Goal: Task Accomplishment & Management: Complete application form

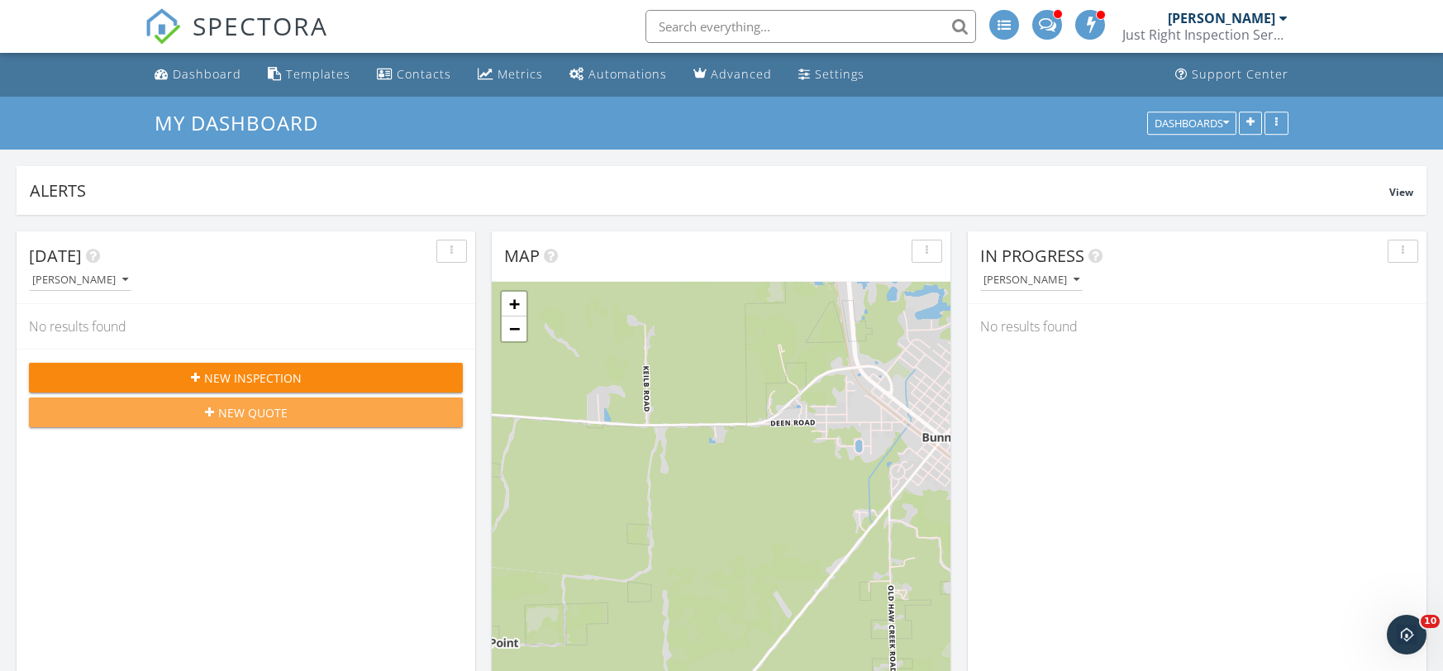
click at [236, 407] on span "New Quote" at bounding box center [252, 412] width 69 height 17
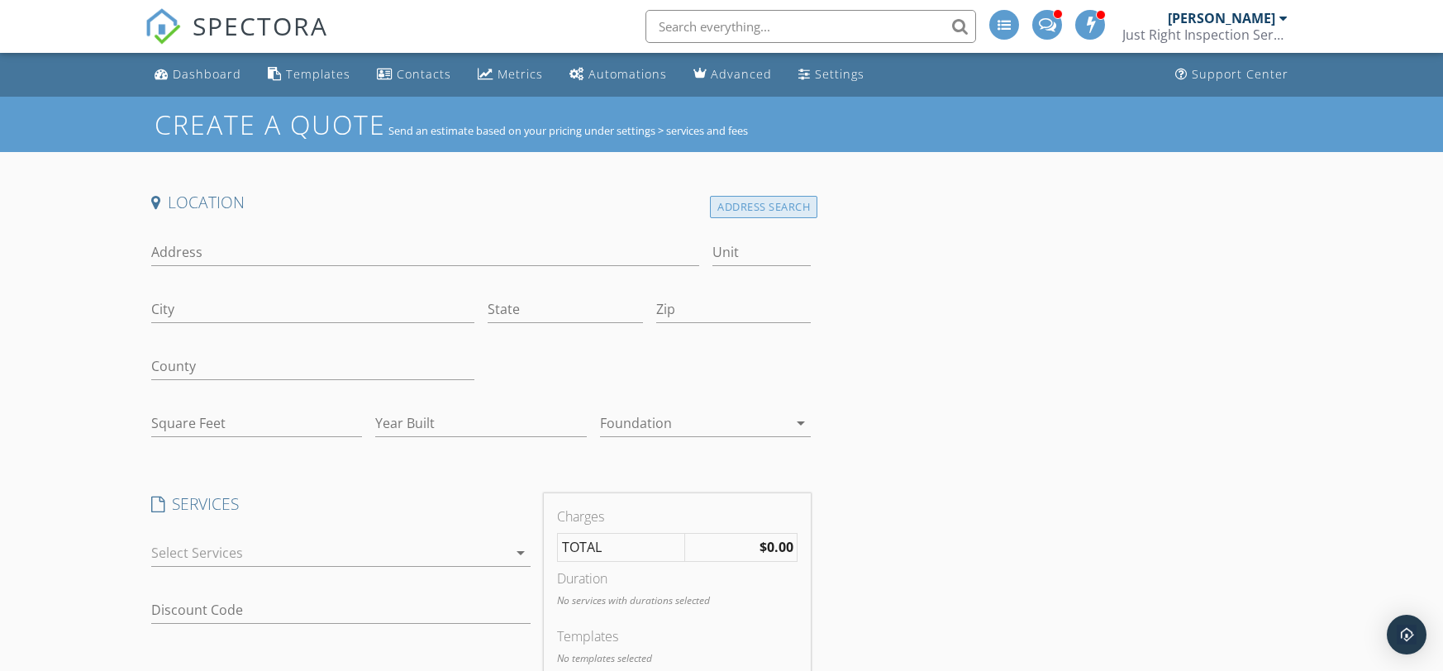
click at [777, 210] on div "Address Search" at bounding box center [763, 207] width 107 height 22
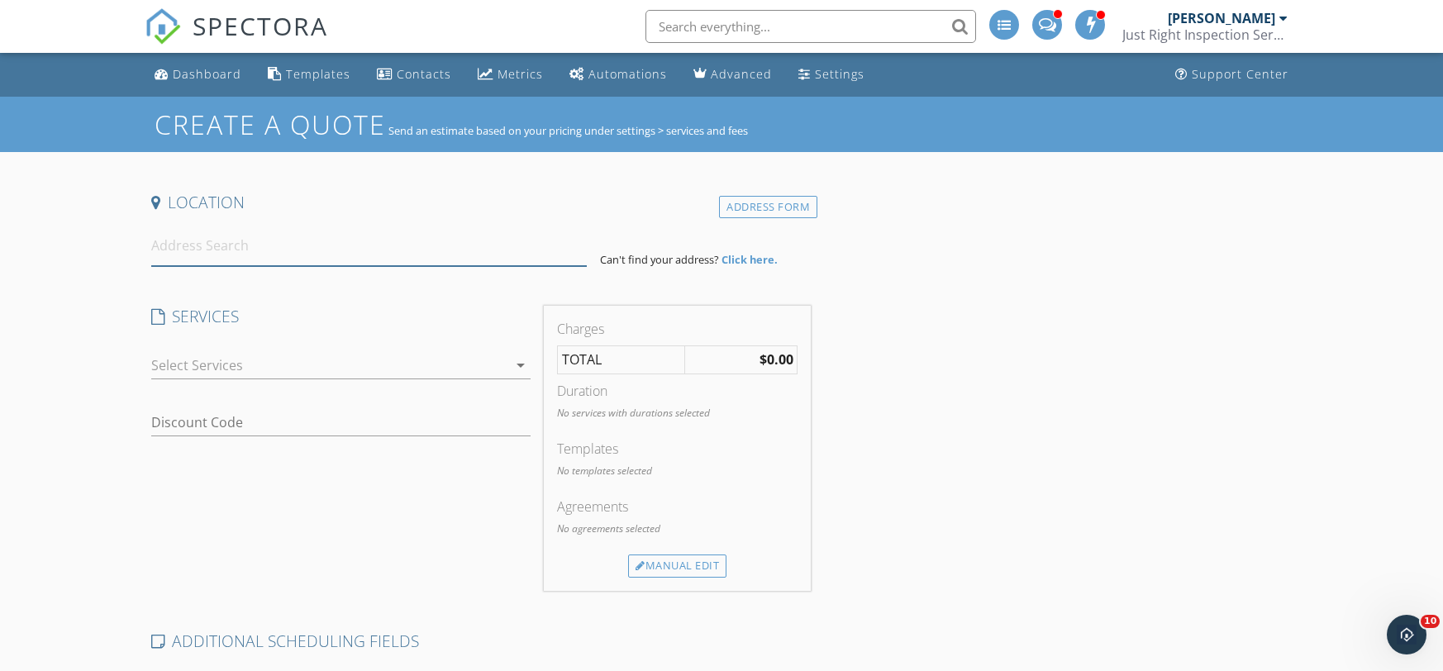
click at [384, 245] on input at bounding box center [369, 246] width 436 height 40
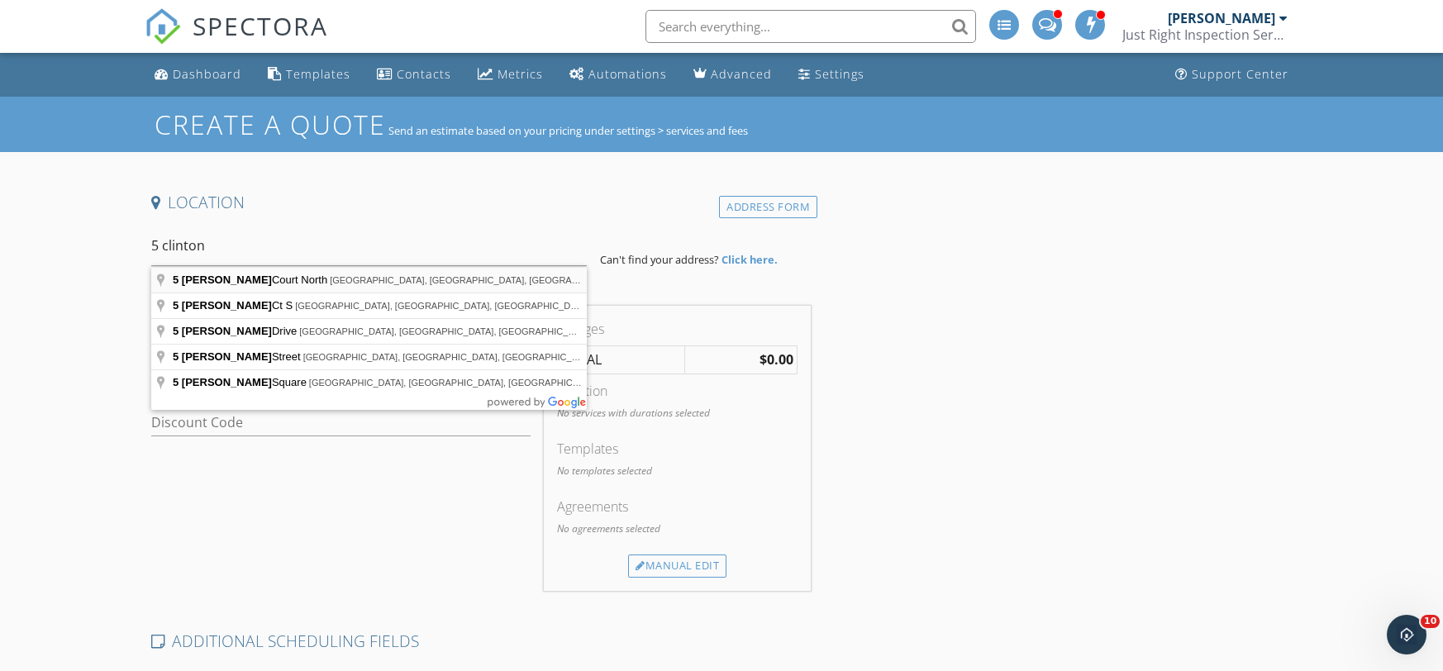
type input "[STREET_ADDRESS]"
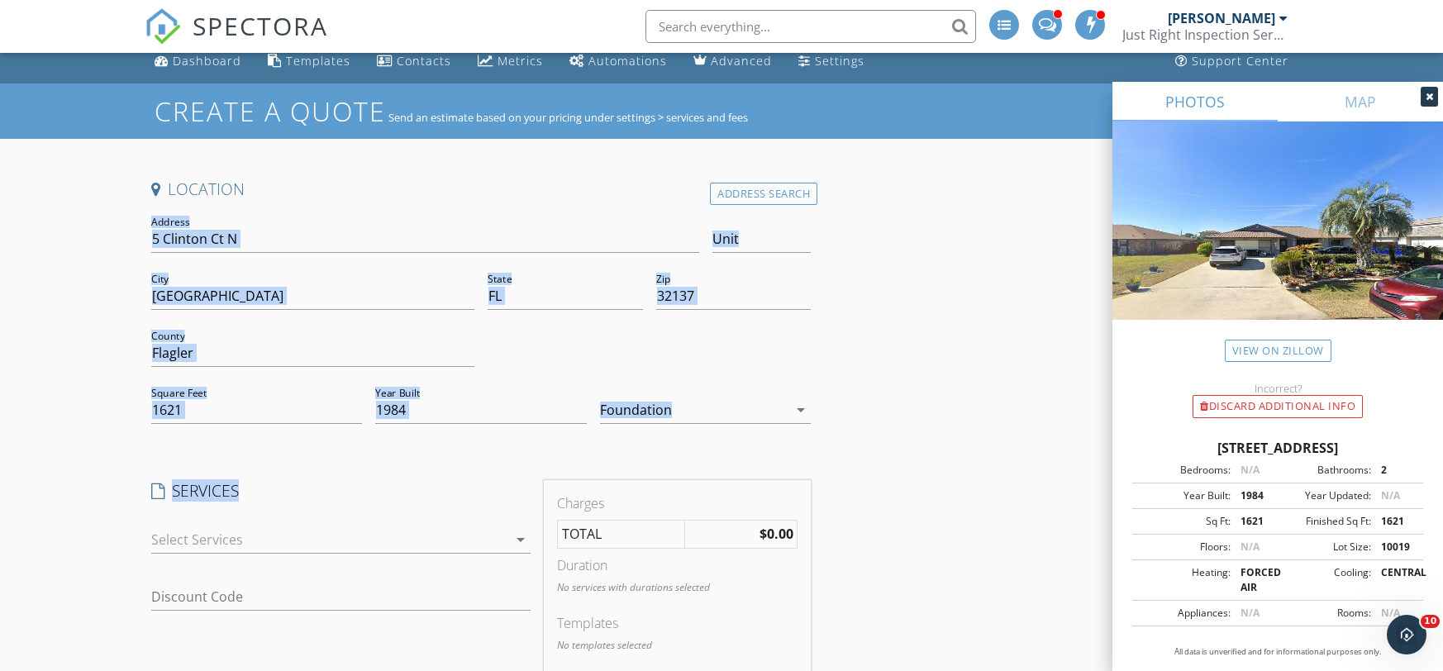
click at [916, 296] on div "Location Address Search Address 5 Clinton Ct N Unit City Palm Coast State FL Zi…" at bounding box center [722, 678] width 1155 height 999
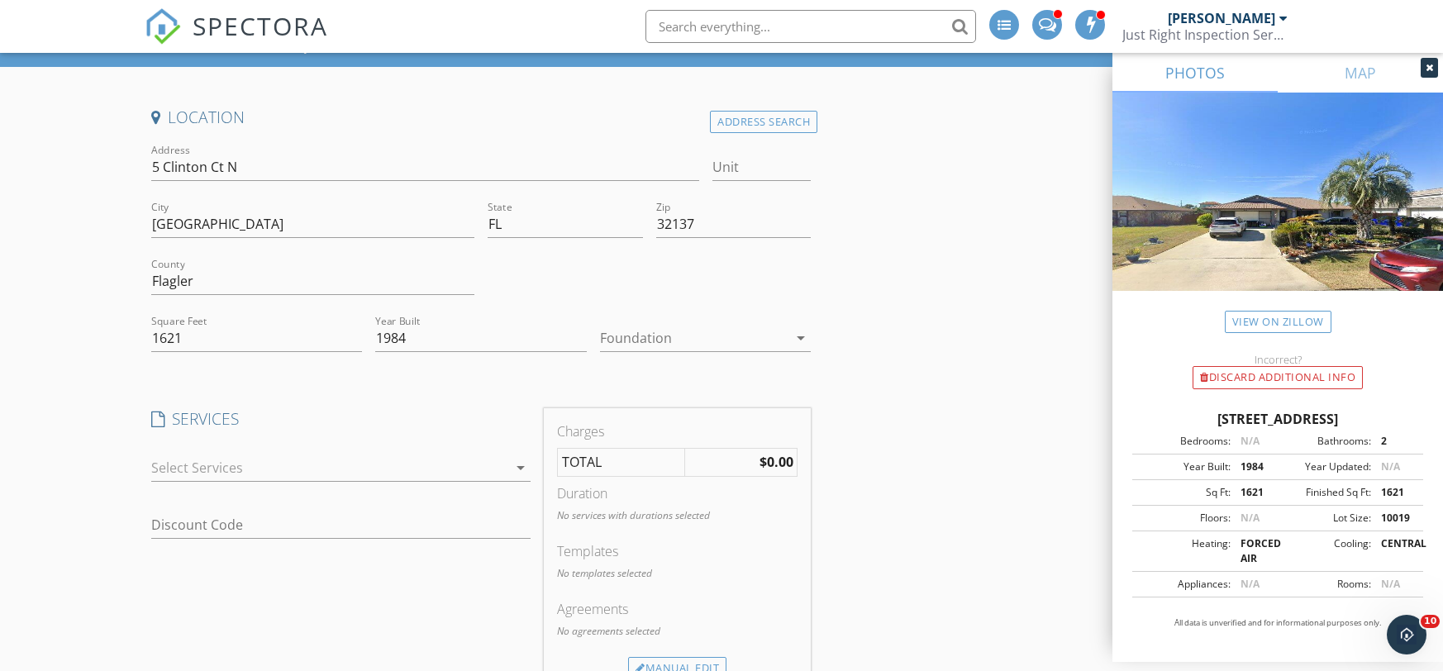
scroll to position [84, 0]
click at [683, 335] on div at bounding box center [694, 339] width 188 height 26
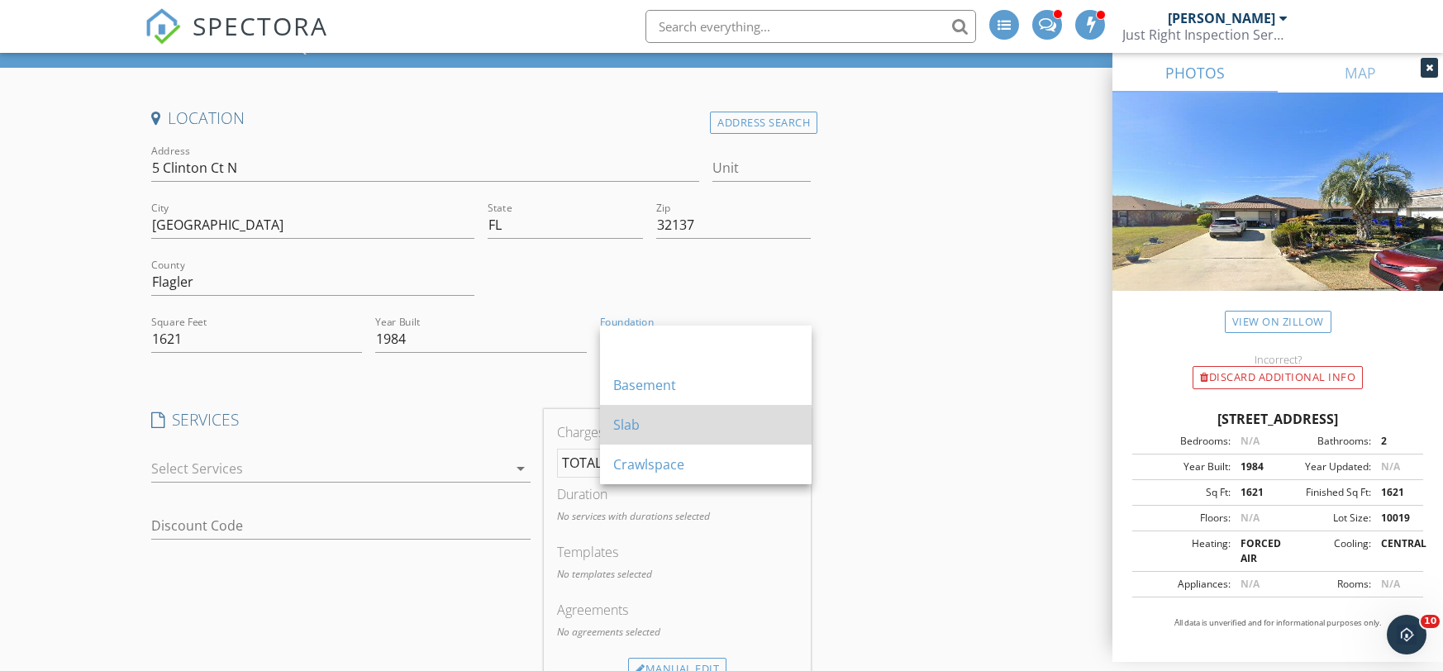
click at [633, 415] on div "Slab" at bounding box center [705, 425] width 185 height 20
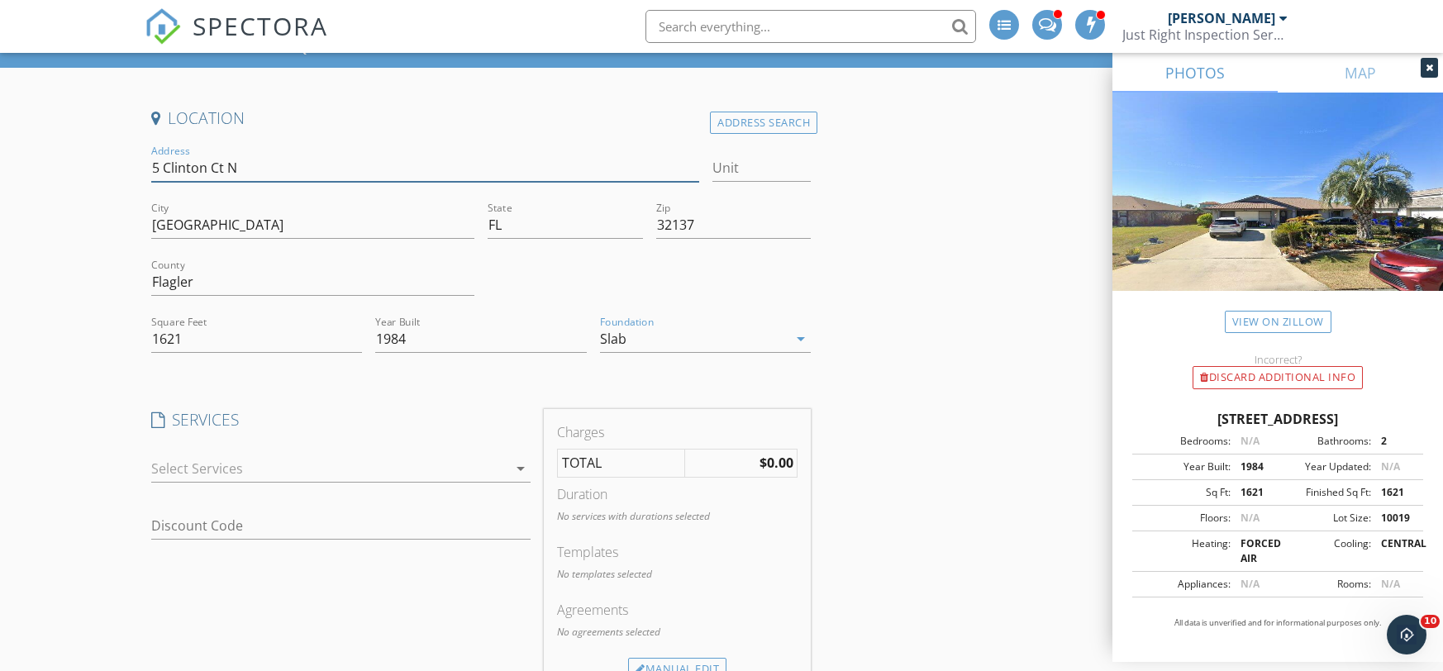
drag, startPoint x: 311, startPoint y: 163, endPoint x: 131, endPoint y: 166, distance: 180.2
click at [151, 166] on input "5 Clinton Ct N" at bounding box center [425, 168] width 548 height 27
click at [517, 474] on icon "arrow_drop_down" at bounding box center [521, 469] width 20 height 20
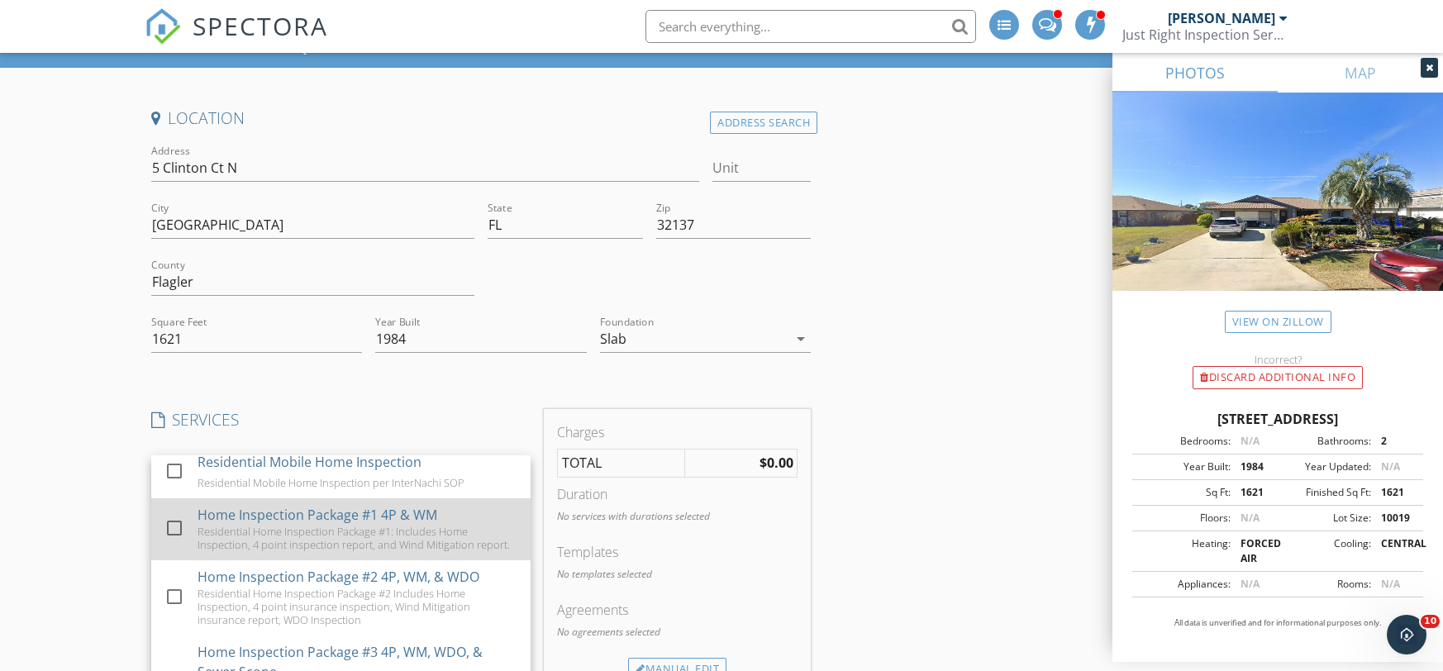
scroll to position [236, 0]
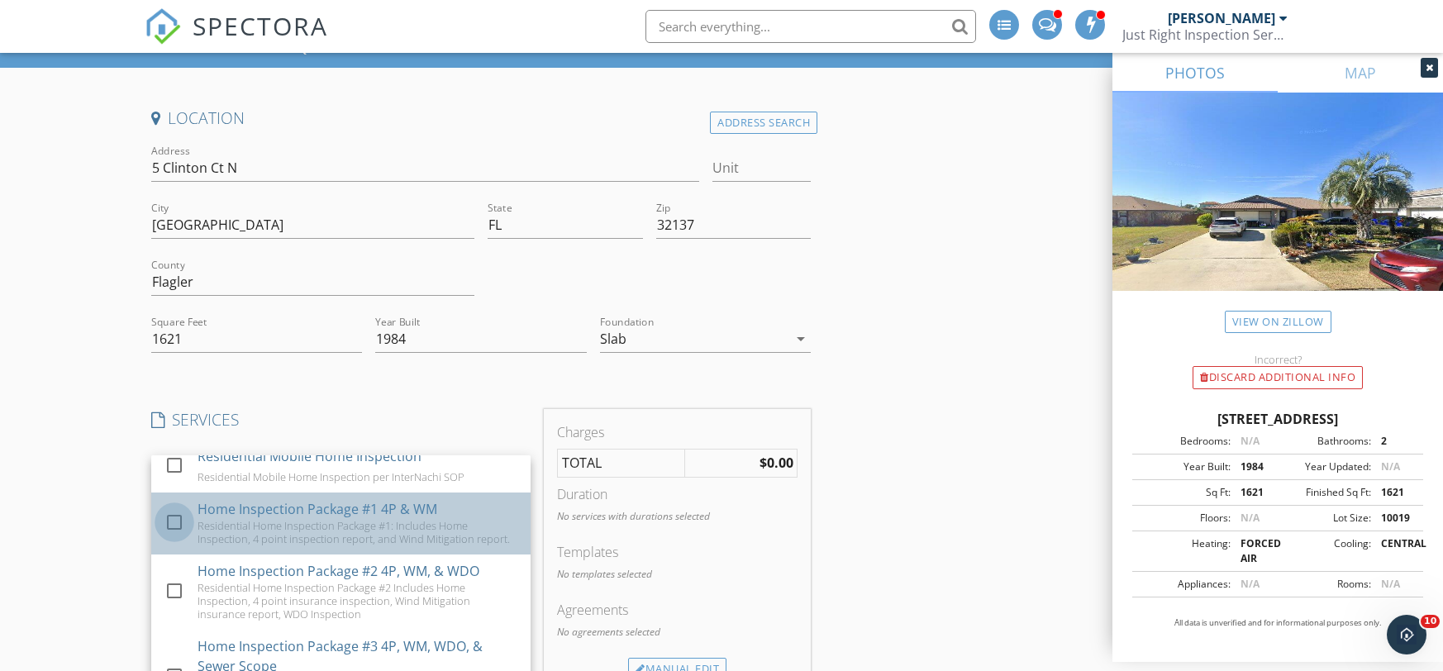
click at [176, 520] on div at bounding box center [174, 522] width 28 height 28
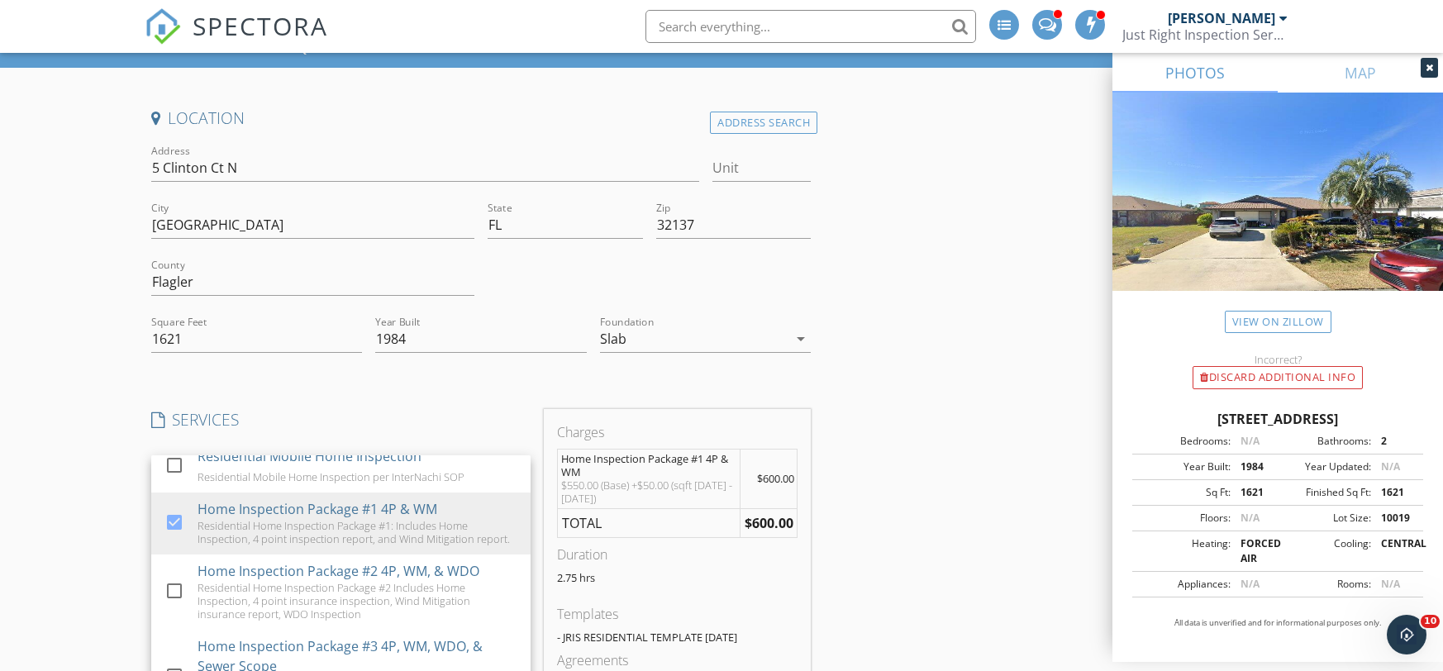
drag, startPoint x: 17, startPoint y: 447, endPoint x: 36, endPoint y: 454, distance: 20.1
click at [17, 447] on div "Create a Quote Send an estimate based on your pricing under settings > services…" at bounding box center [721, 605] width 1443 height 1186
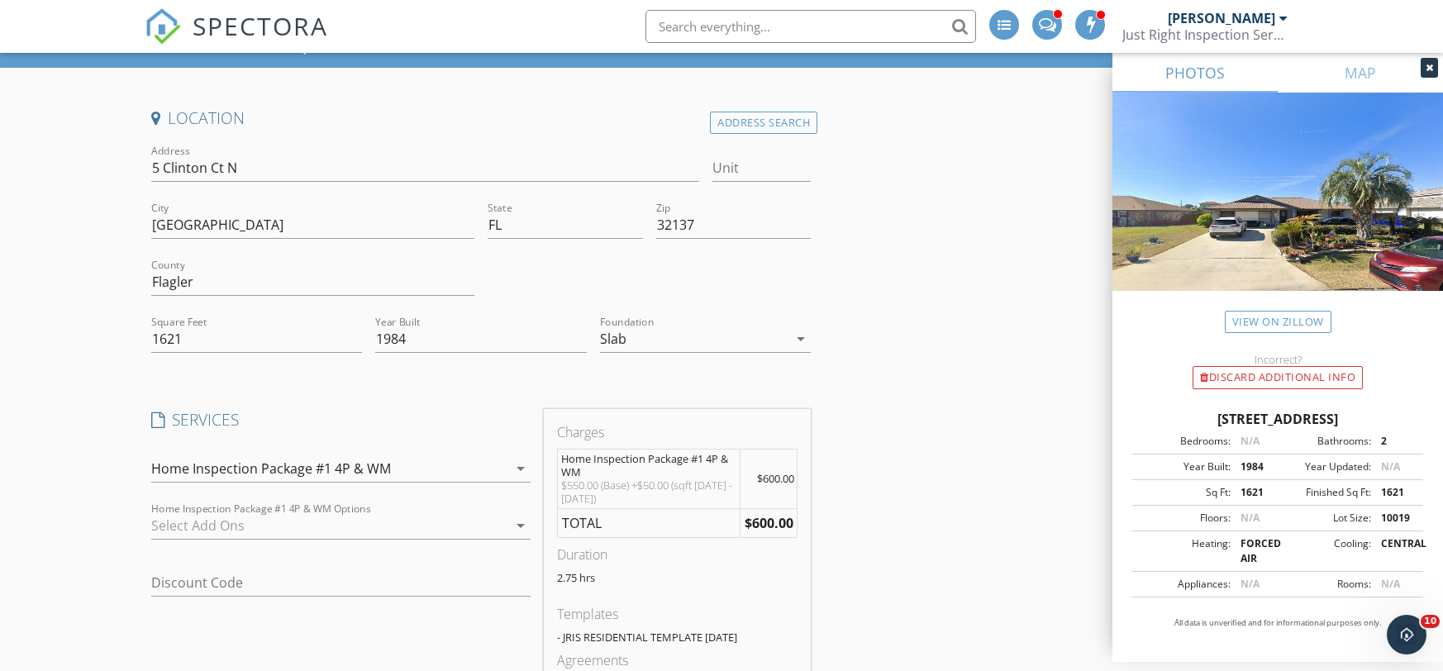
click at [524, 527] on icon "arrow_drop_down" at bounding box center [521, 526] width 20 height 20
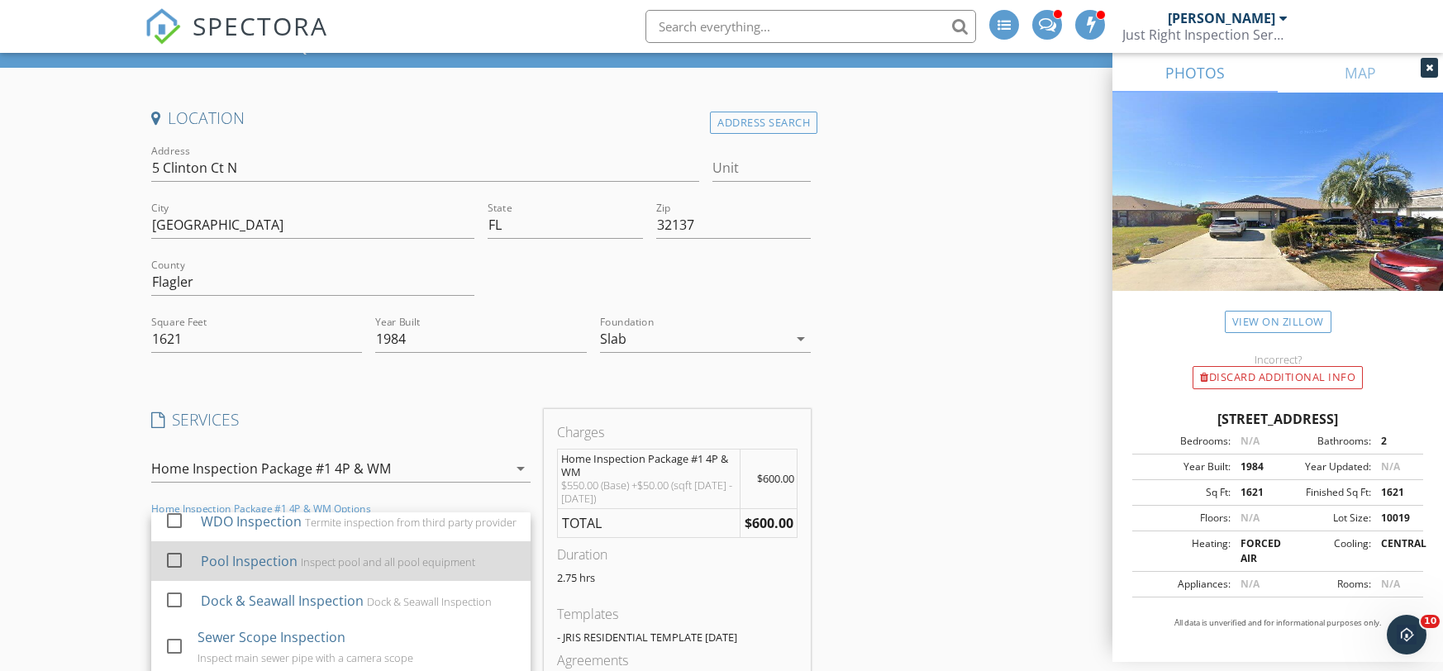
scroll to position [12, 0]
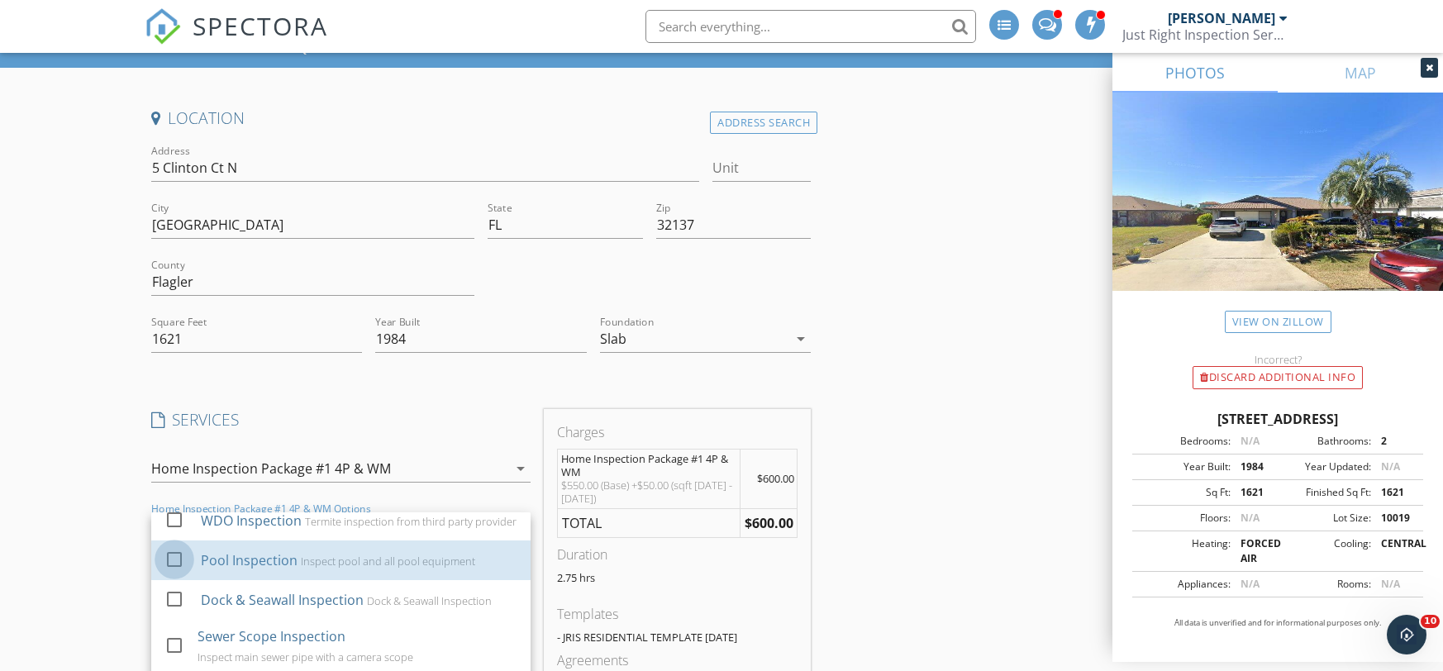
drag, startPoint x: 174, startPoint y: 555, endPoint x: 149, endPoint y: 551, distance: 26.0
click at [174, 555] on div at bounding box center [174, 559] width 28 height 28
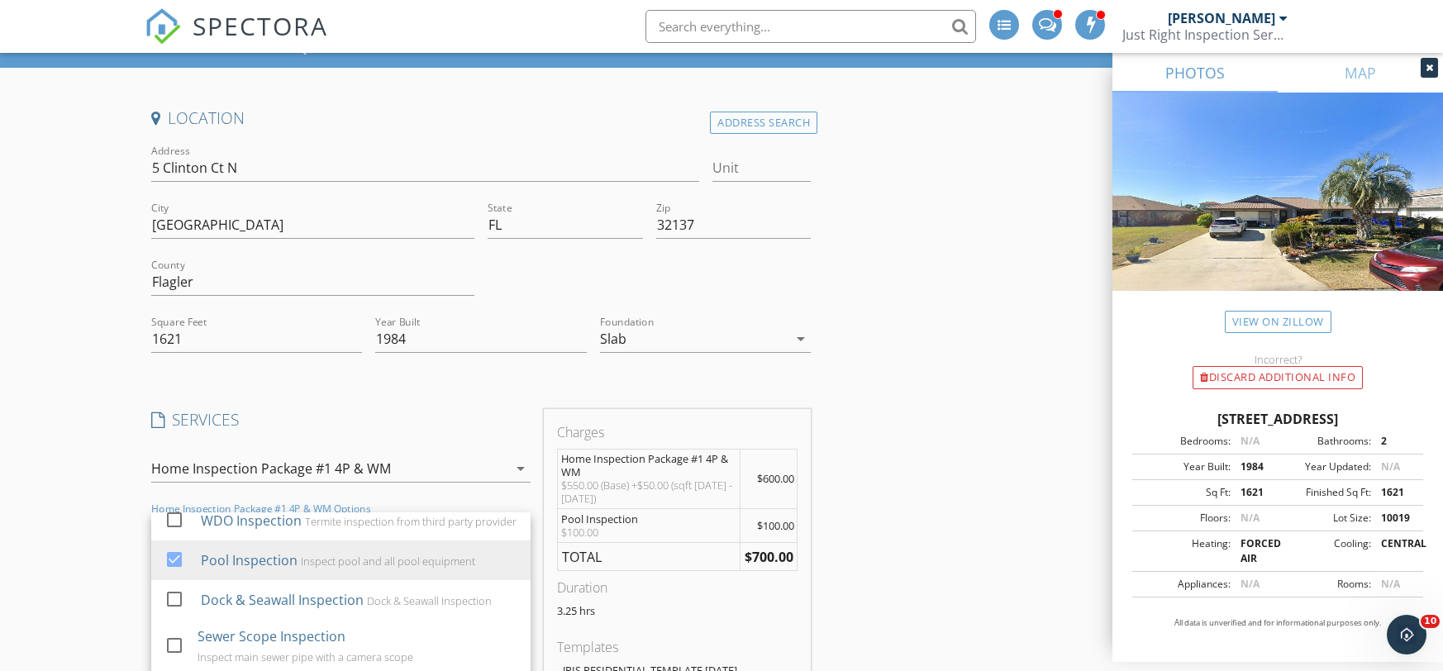
click at [102, 525] on div "Create a Quote Send an estimate based on your pricing under settings > services…" at bounding box center [721, 621] width 1443 height 1219
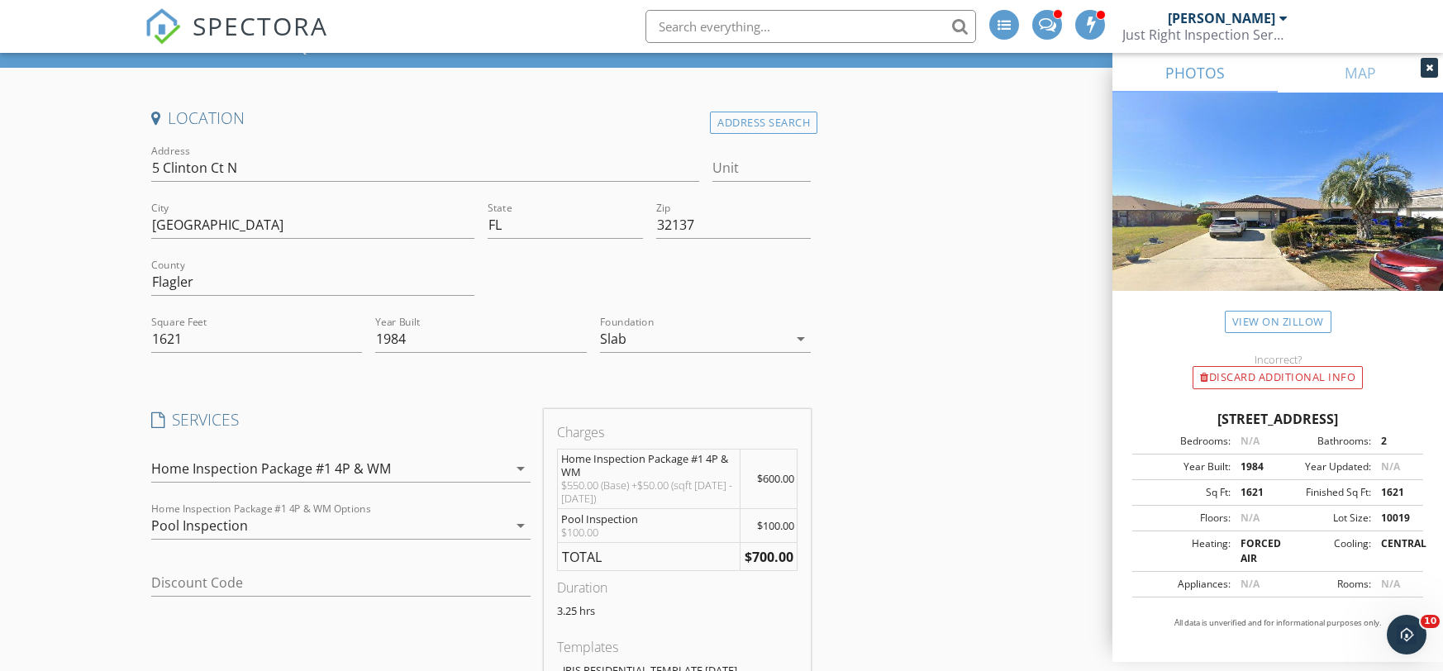
click at [522, 524] on icon "arrow_drop_down" at bounding box center [521, 526] width 20 height 20
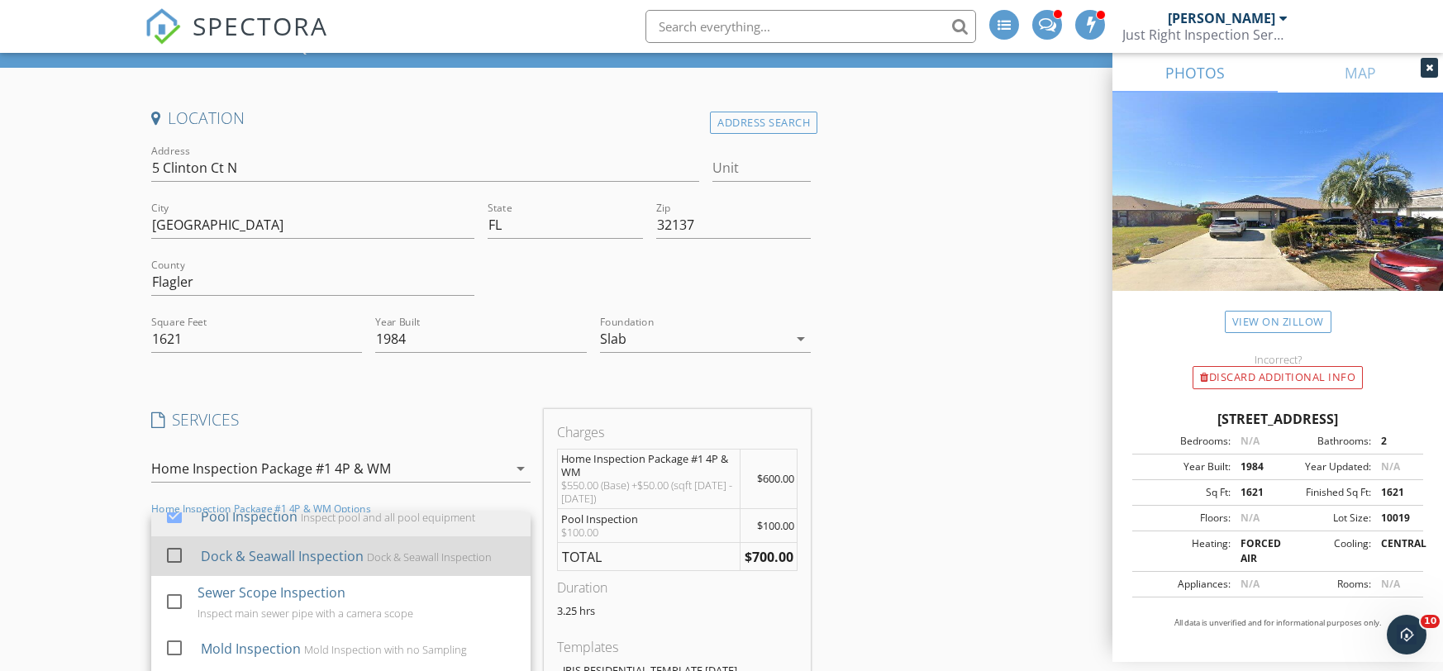
scroll to position [56, 0]
click at [177, 555] on div at bounding box center [174, 554] width 28 height 28
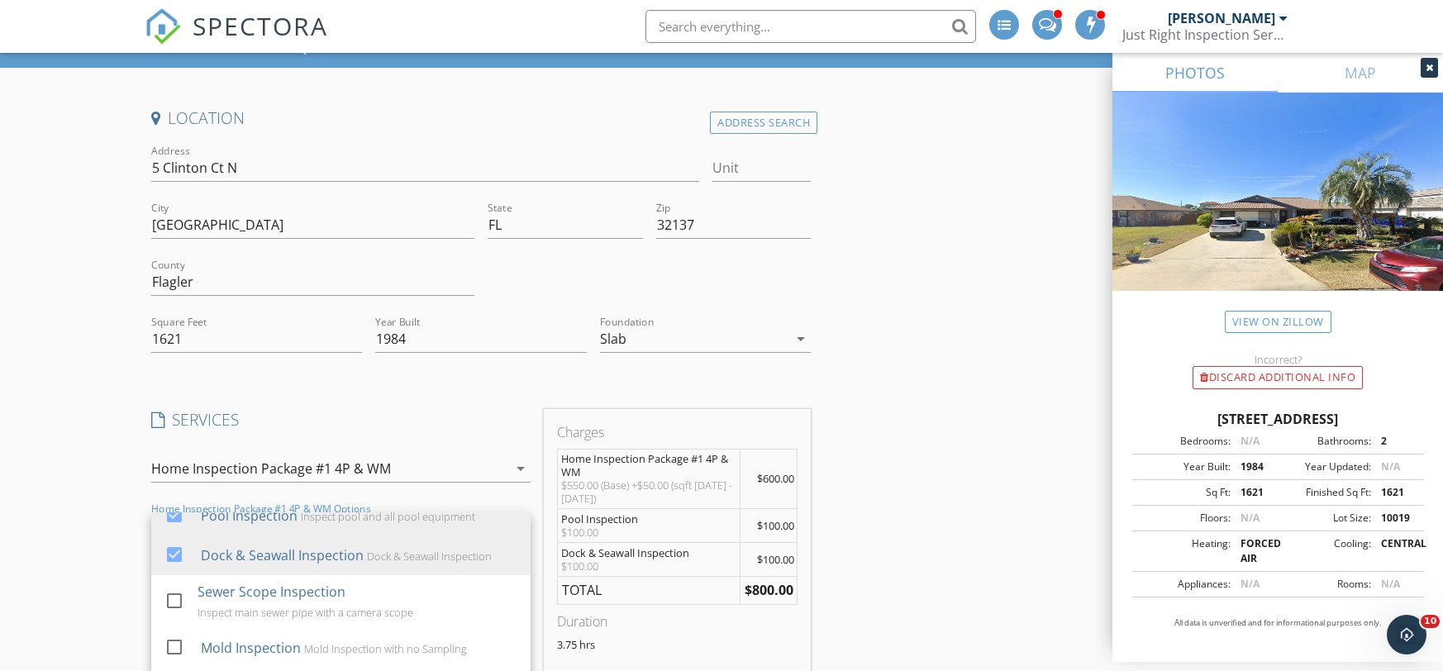
click at [100, 501] on div "Create a Quote Send an estimate based on your pricing under settings > services…" at bounding box center [721, 638] width 1443 height 1253
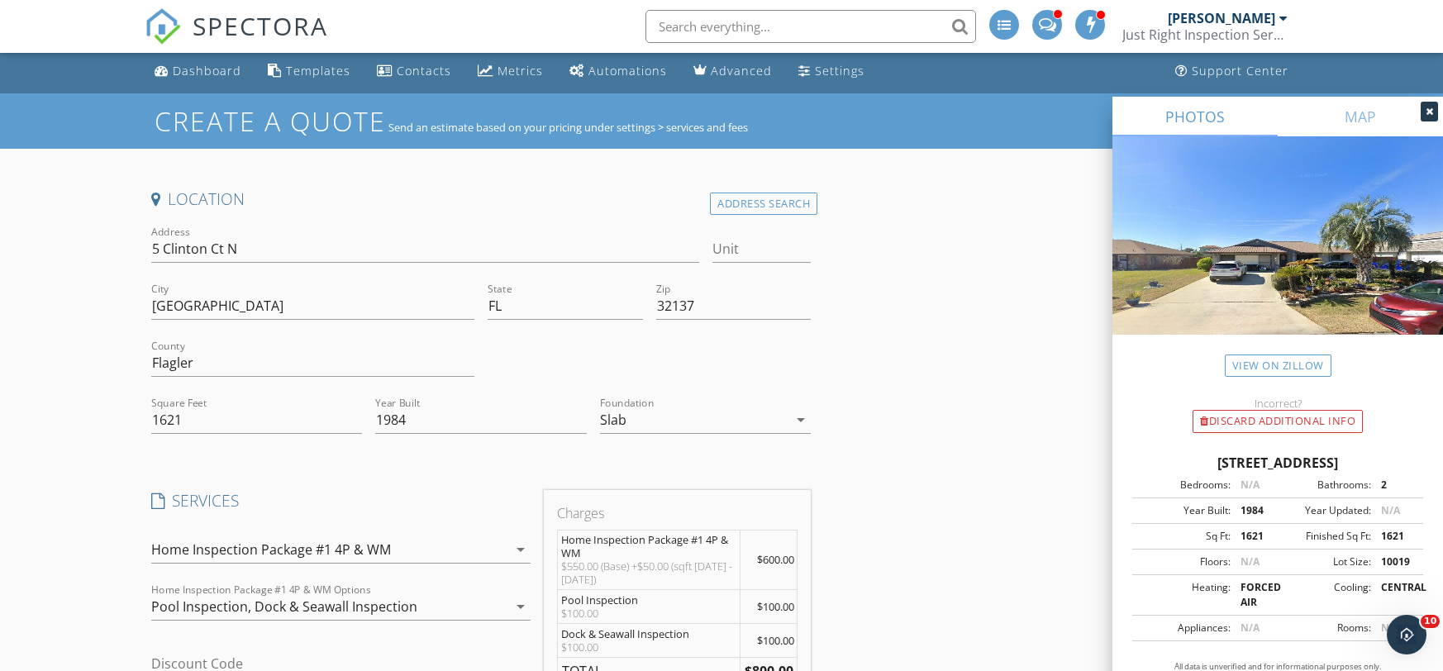
scroll to position [0, 0]
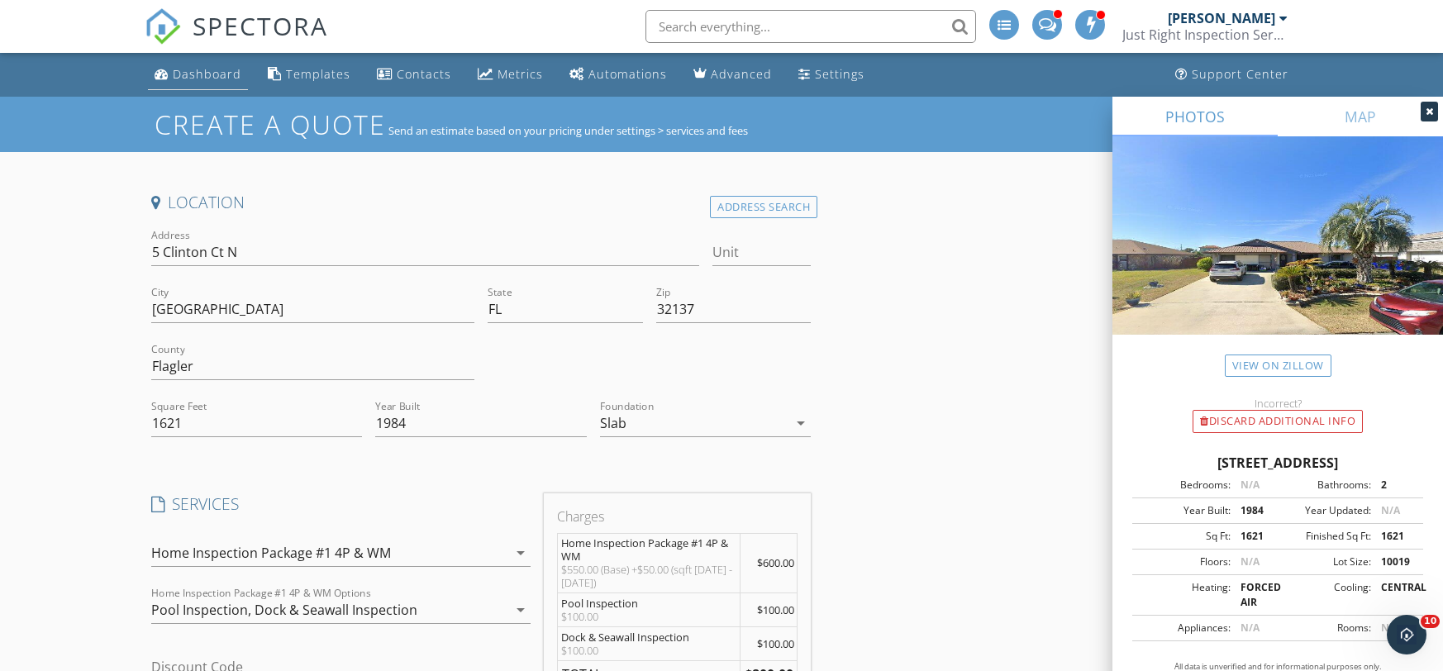
click at [196, 82] on div "Dashboard" at bounding box center [207, 74] width 69 height 16
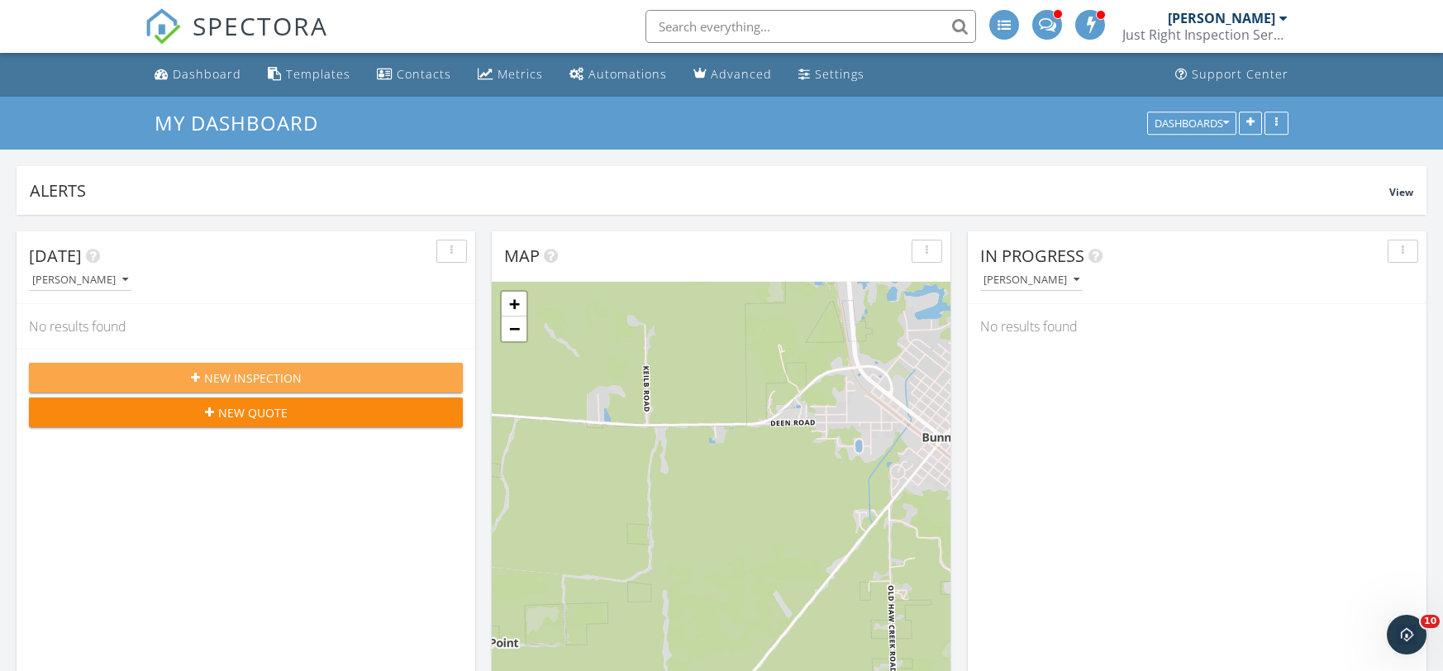
click at [226, 374] on span "New Inspection" at bounding box center [253, 377] width 98 height 17
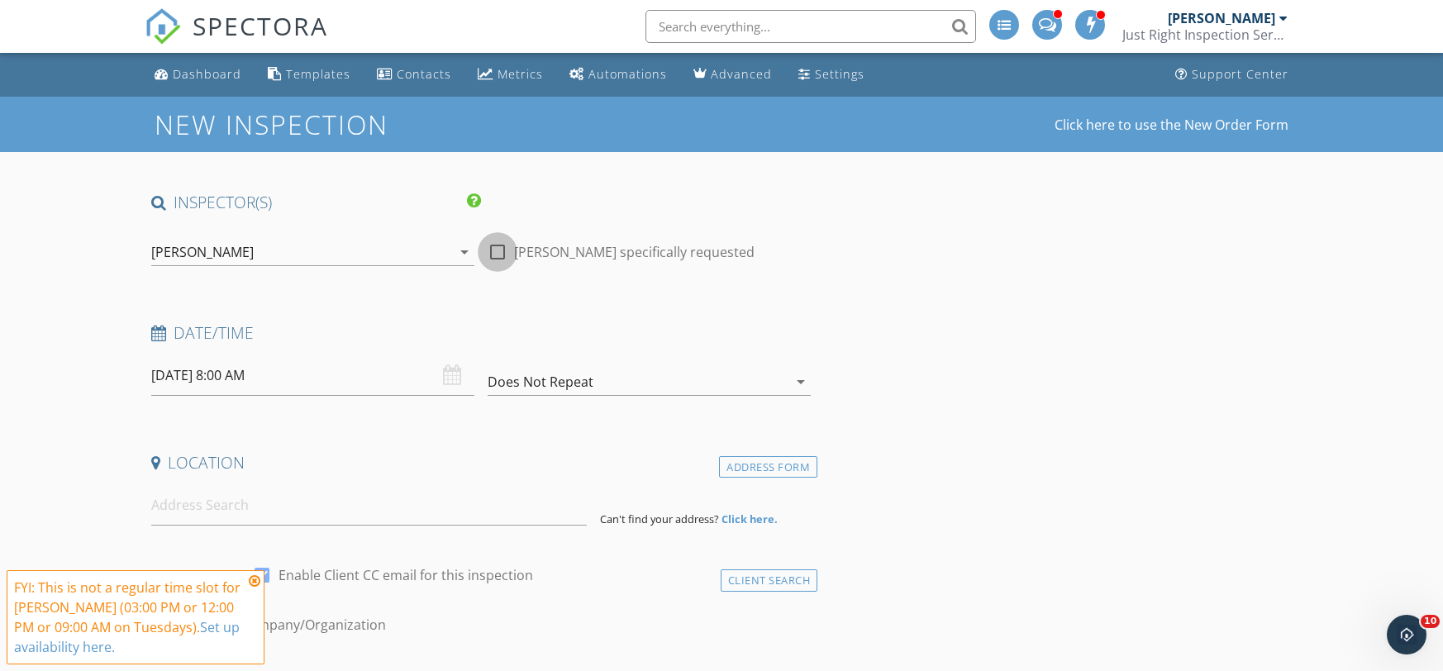
click at [491, 252] on div at bounding box center [498, 252] width 28 height 28
checkbox input "true"
click at [235, 373] on input "09/30/2025 8:00 AM" at bounding box center [312, 375] width 323 height 40
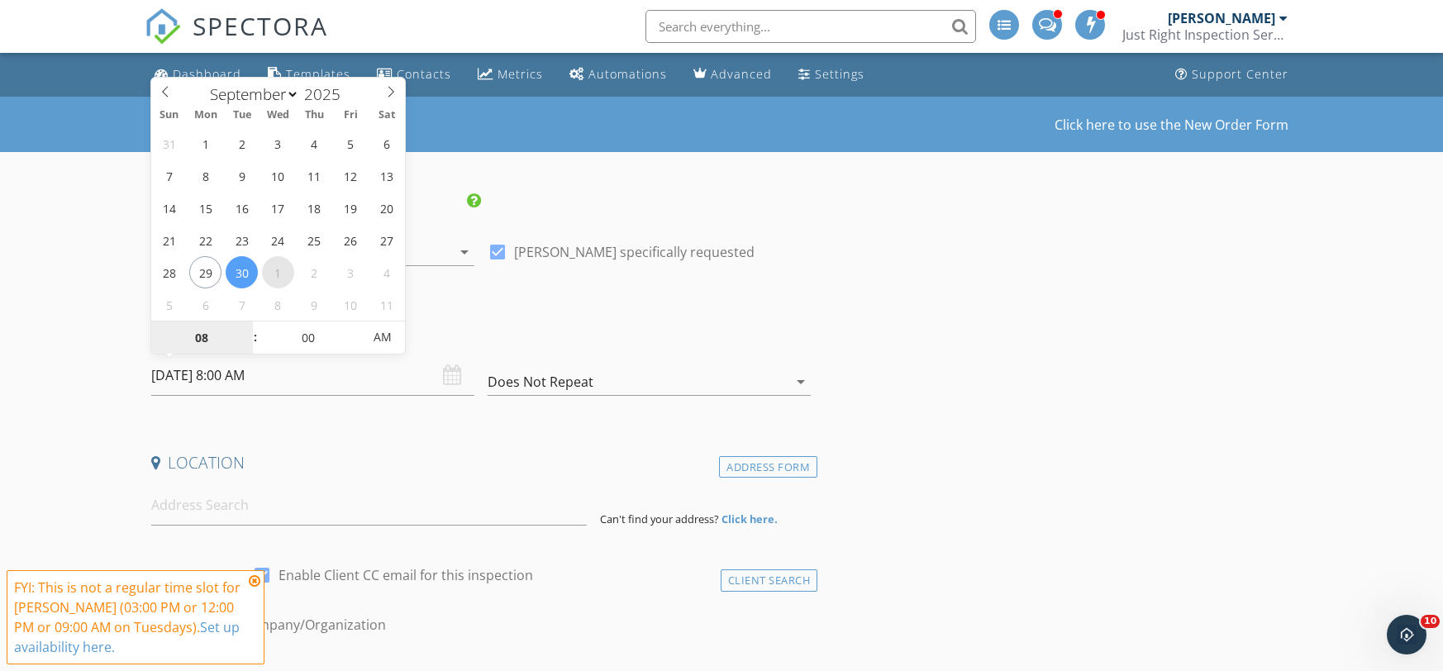
select select "9"
type input "10/01/2025 8:00 AM"
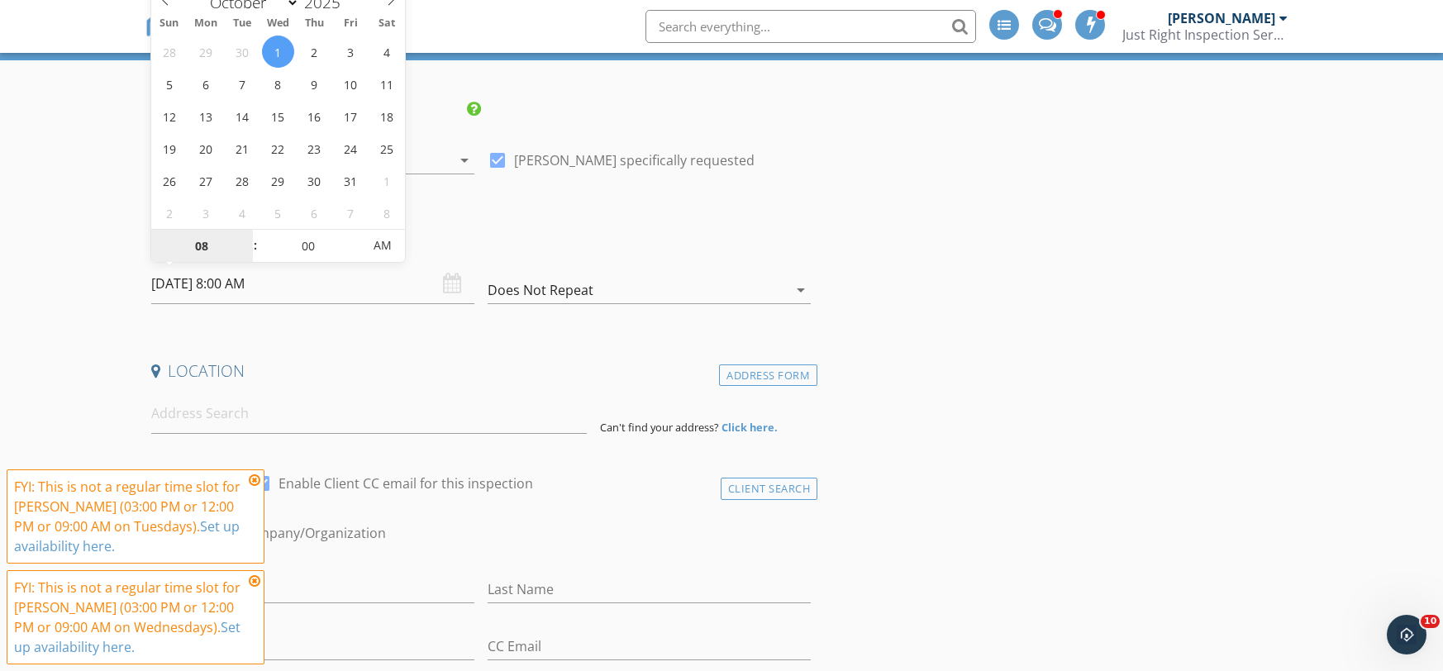
scroll to position [94, 0]
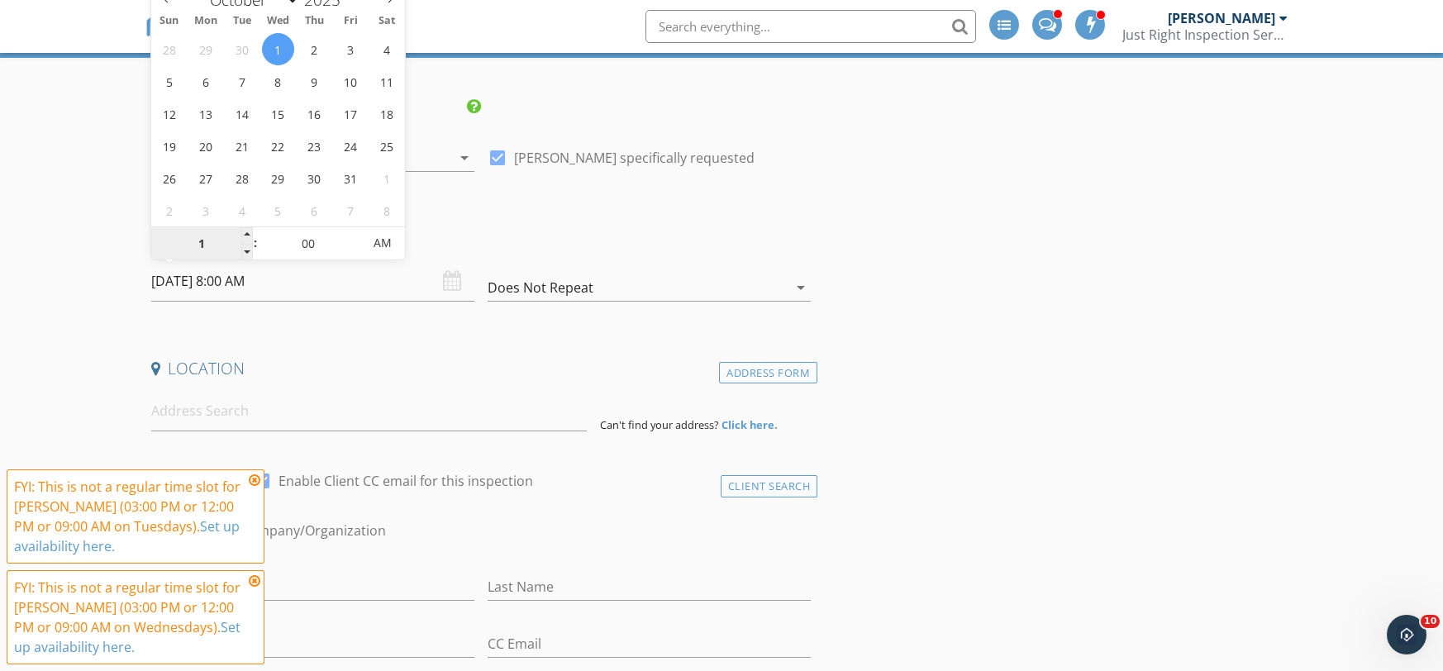
type input "10"
type input "10/01/2025 10:00 AM"
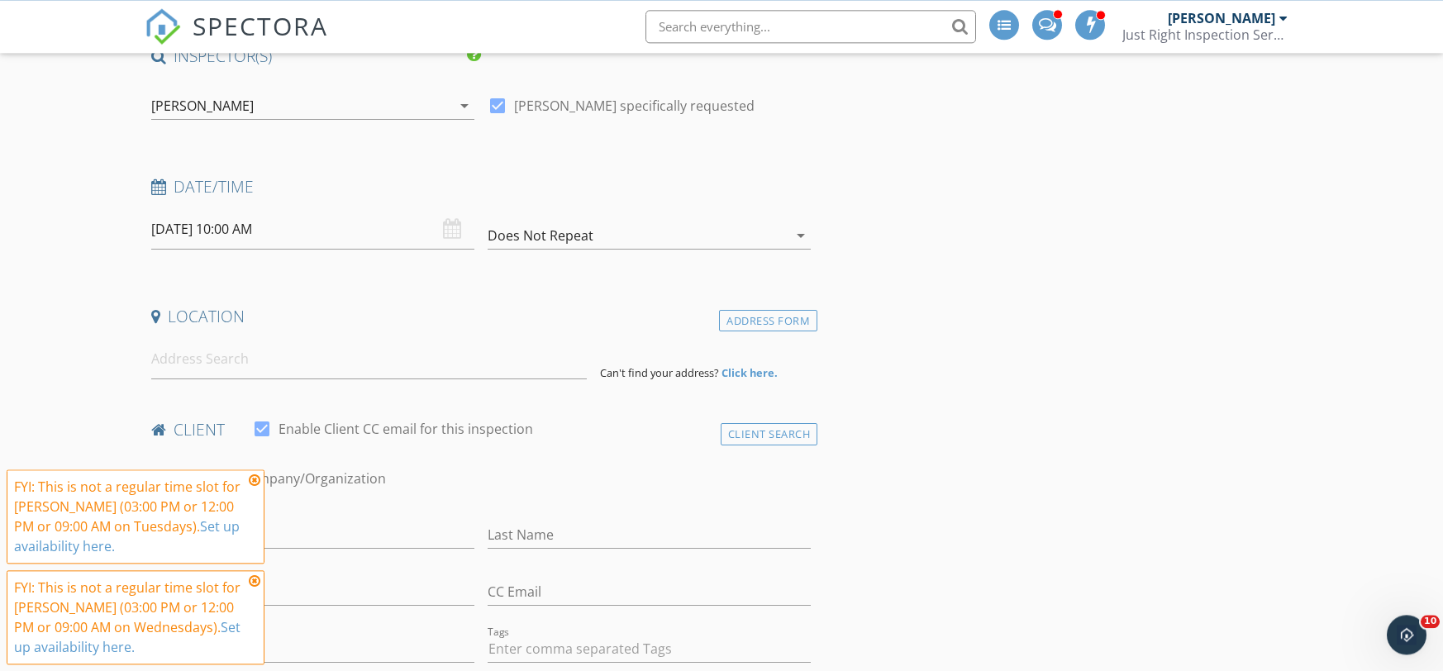
scroll to position [159, 0]
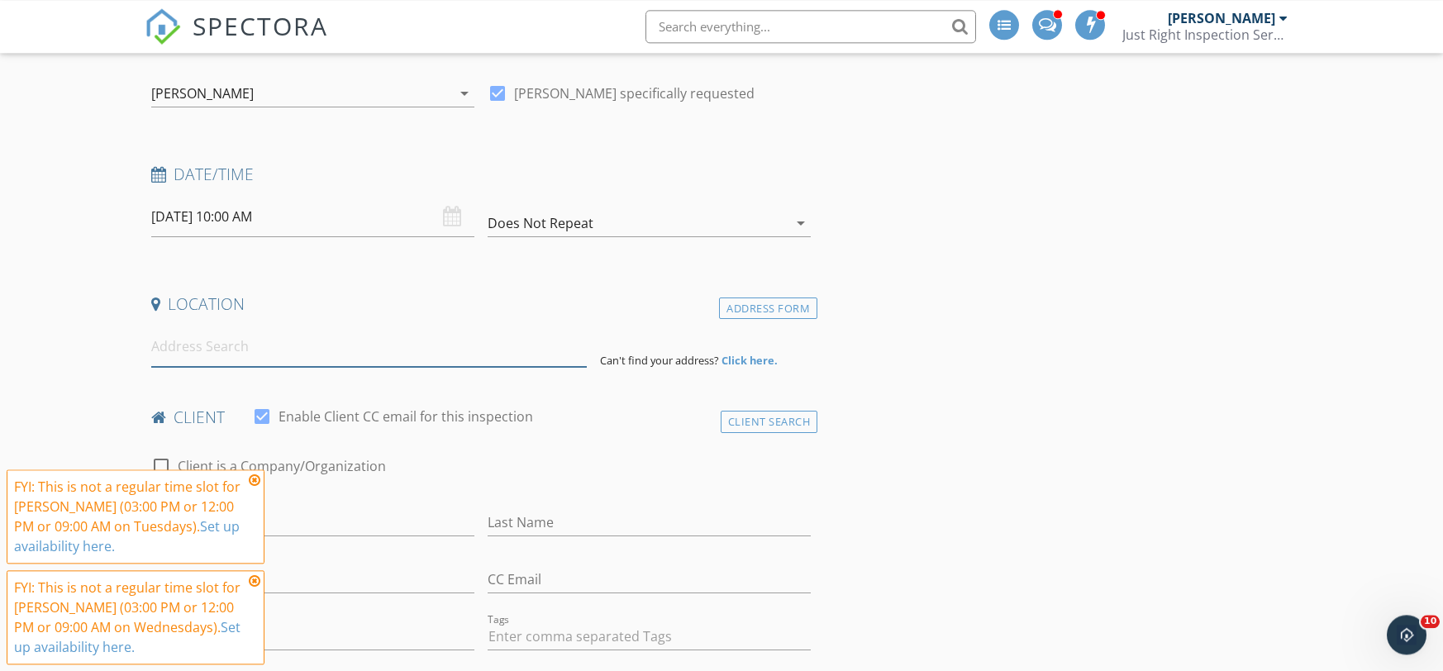
click at [254, 345] on input at bounding box center [369, 346] width 436 height 40
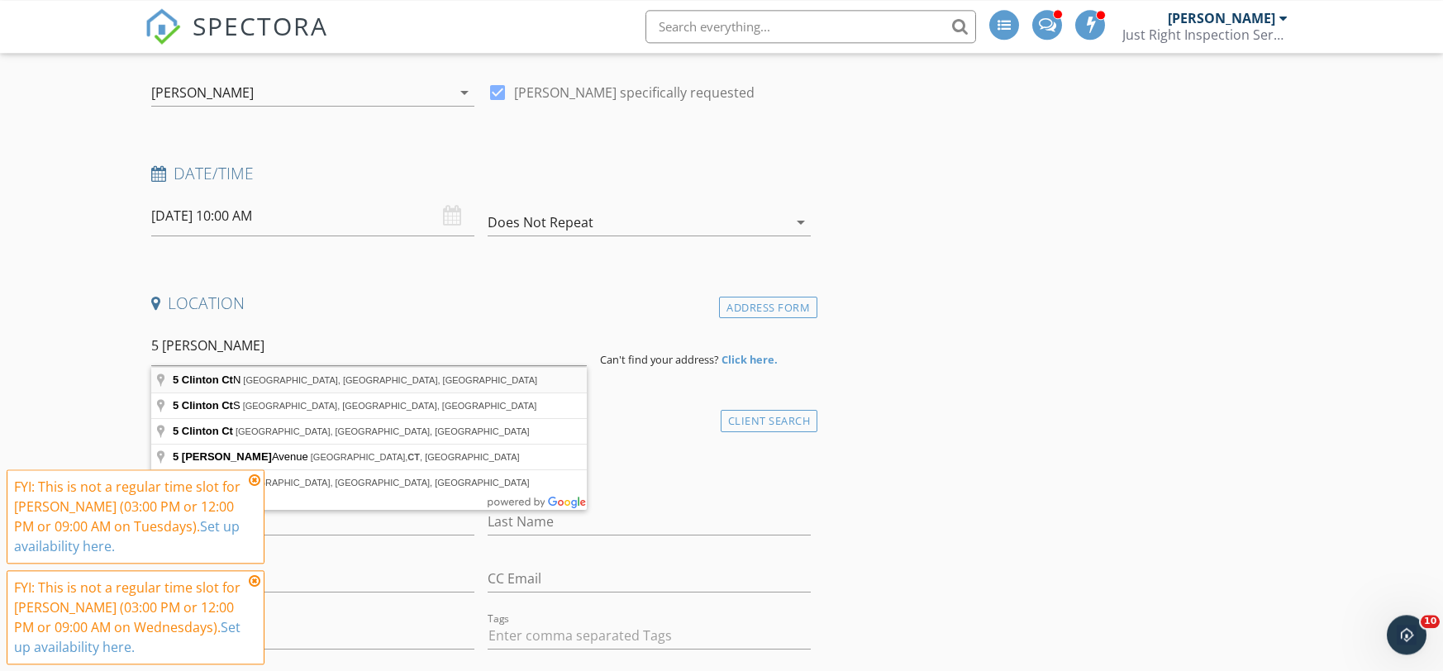
type input "5 Clinton Ct N, Palm Coast, FL, USA"
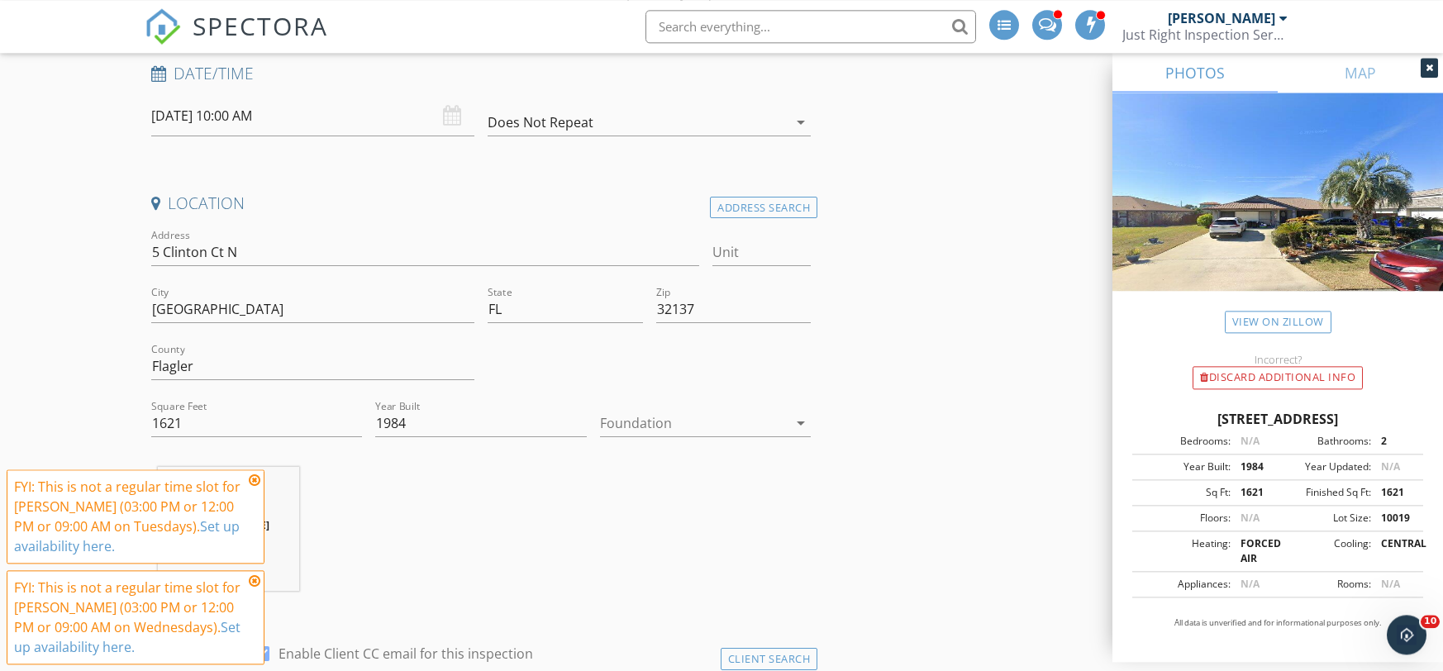
scroll to position [264, 0]
click at [655, 408] on div at bounding box center [694, 418] width 188 height 26
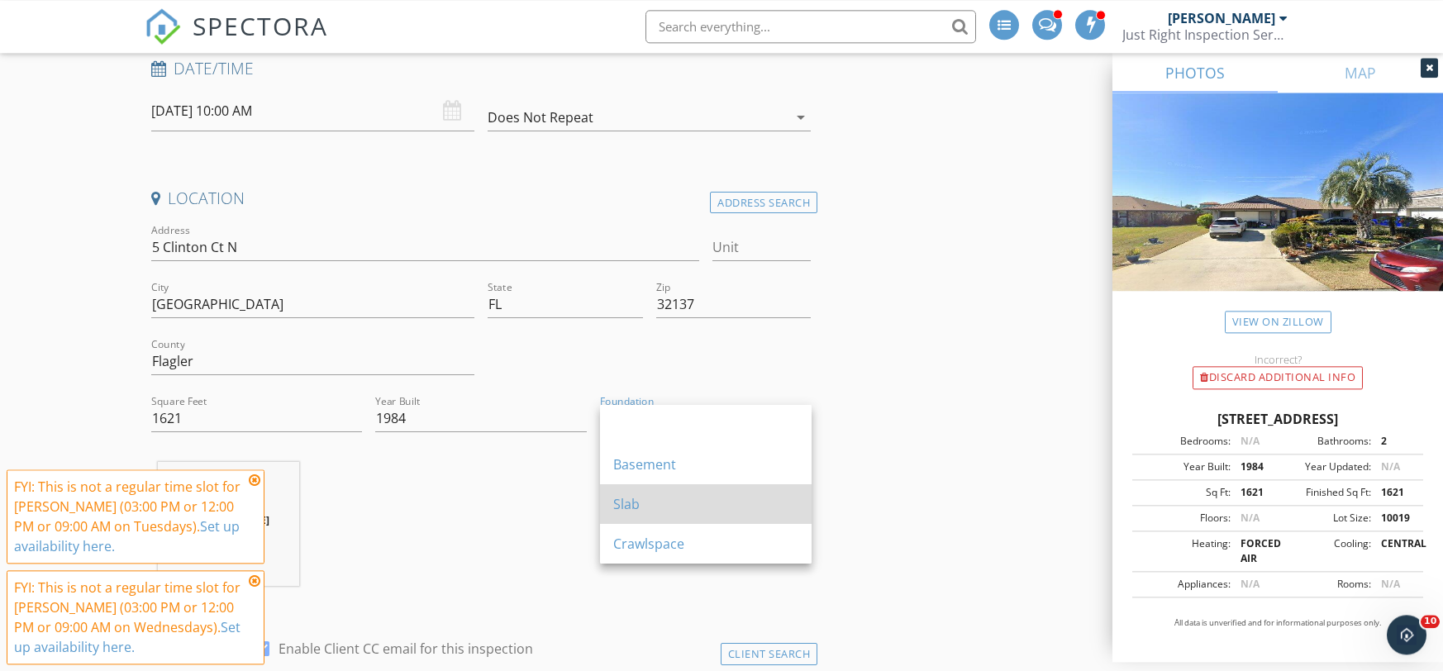
click at [641, 498] on div "Slab" at bounding box center [705, 504] width 185 height 20
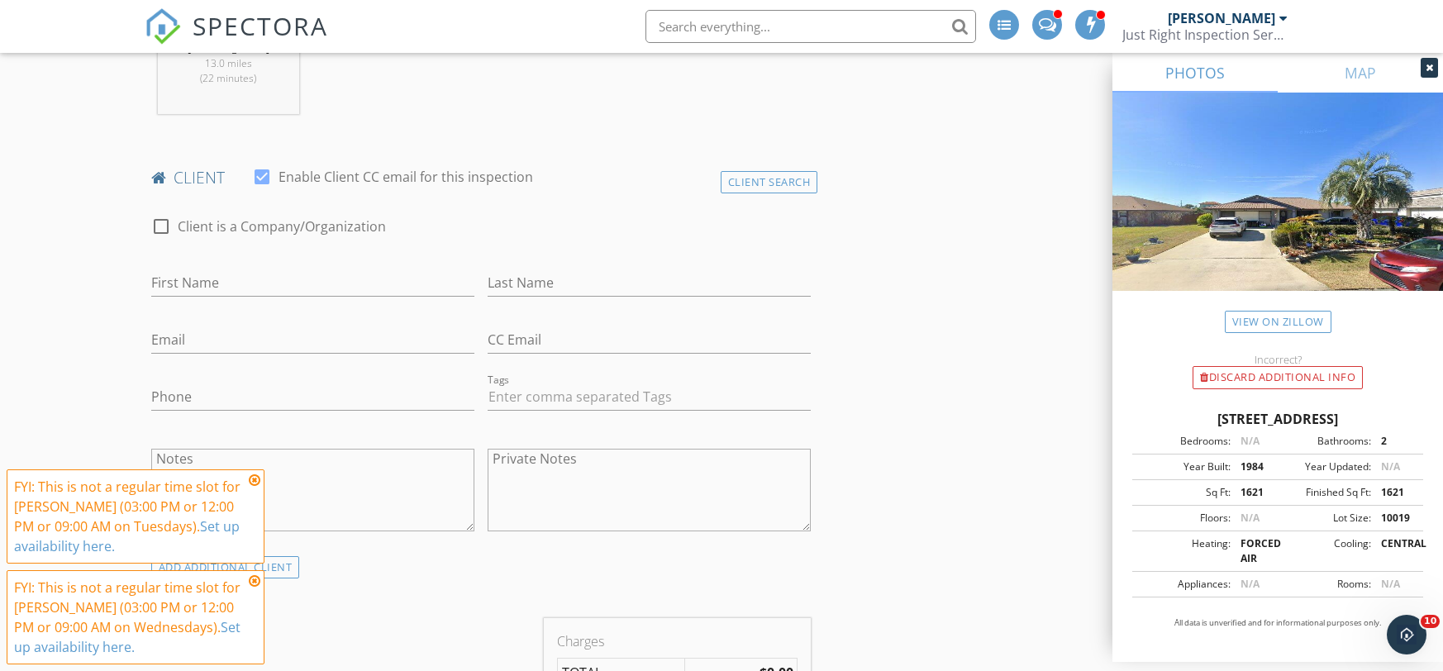
scroll to position [739, 0]
click at [337, 269] on input "First Name" at bounding box center [312, 280] width 323 height 27
type input "Tomothy"
click at [617, 277] on input "Last Name" at bounding box center [649, 280] width 323 height 27
type input "Runyan"
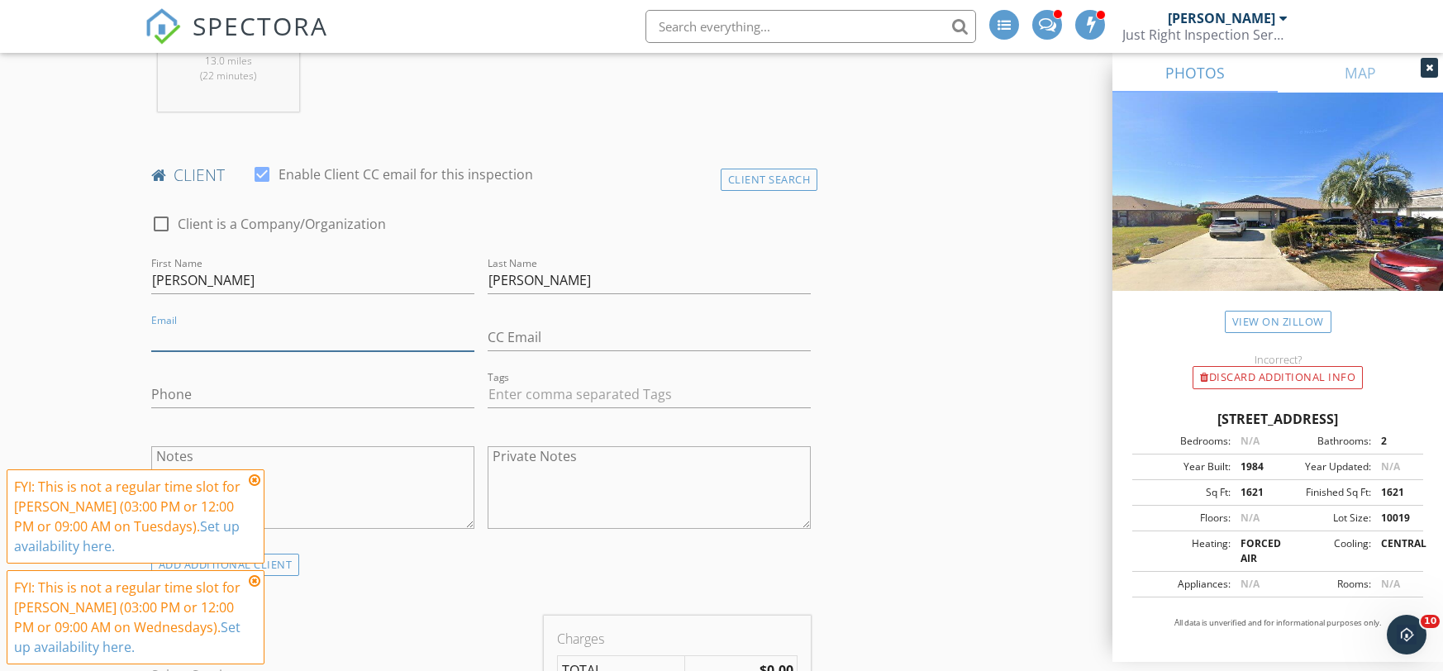
click at [309, 328] on input "Email" at bounding box center [312, 337] width 323 height 27
type input "[EMAIL_ADDRESS][DOMAIN_NAME]"
click at [224, 397] on input "Phone" at bounding box center [312, 394] width 323 height 27
type input "6"
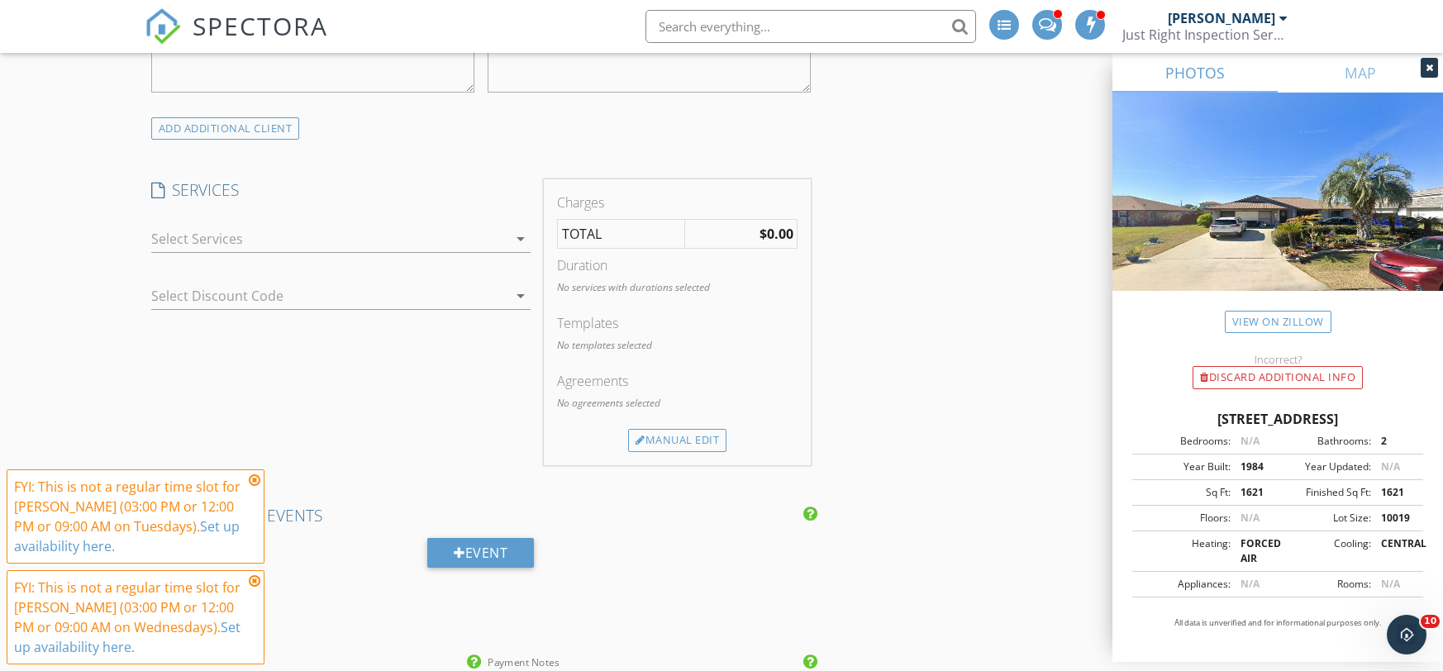
scroll to position [1178, 0]
type input "[PHONE_NUMBER]"
click at [525, 237] on icon "arrow_drop_down" at bounding box center [521, 236] width 20 height 20
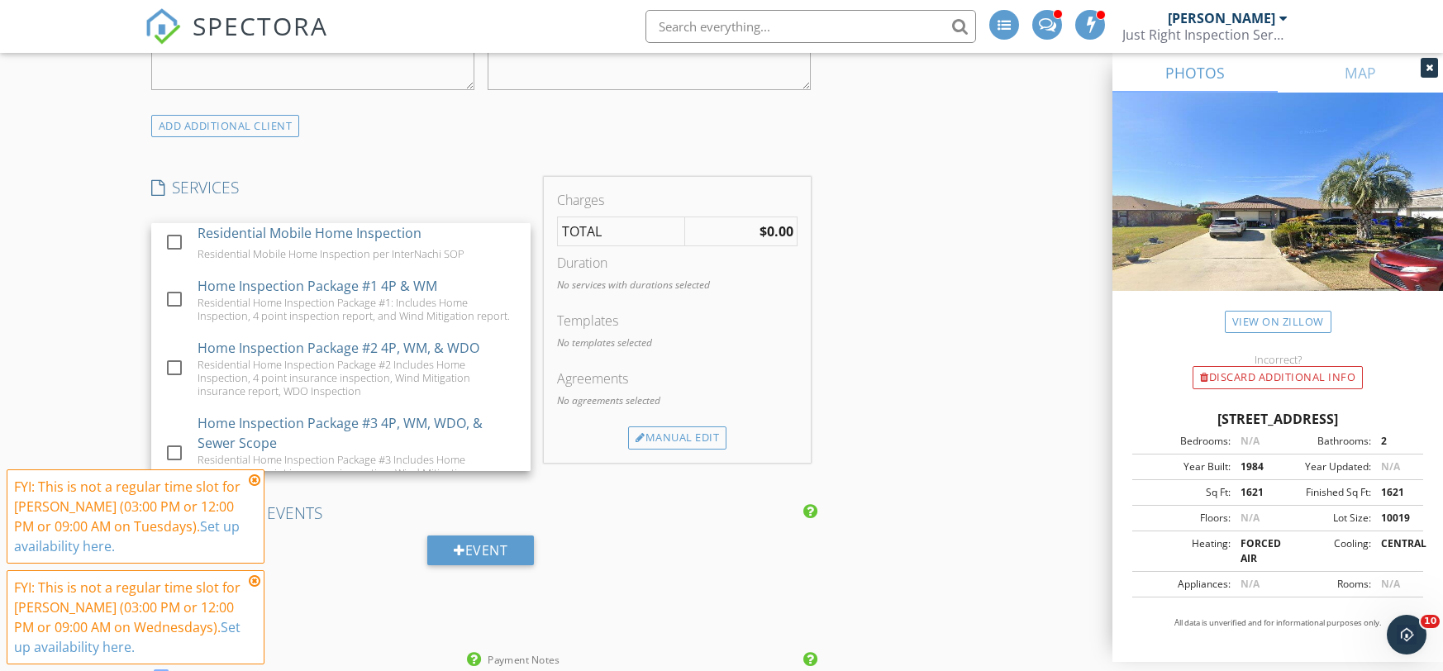
scroll to position [237, 0]
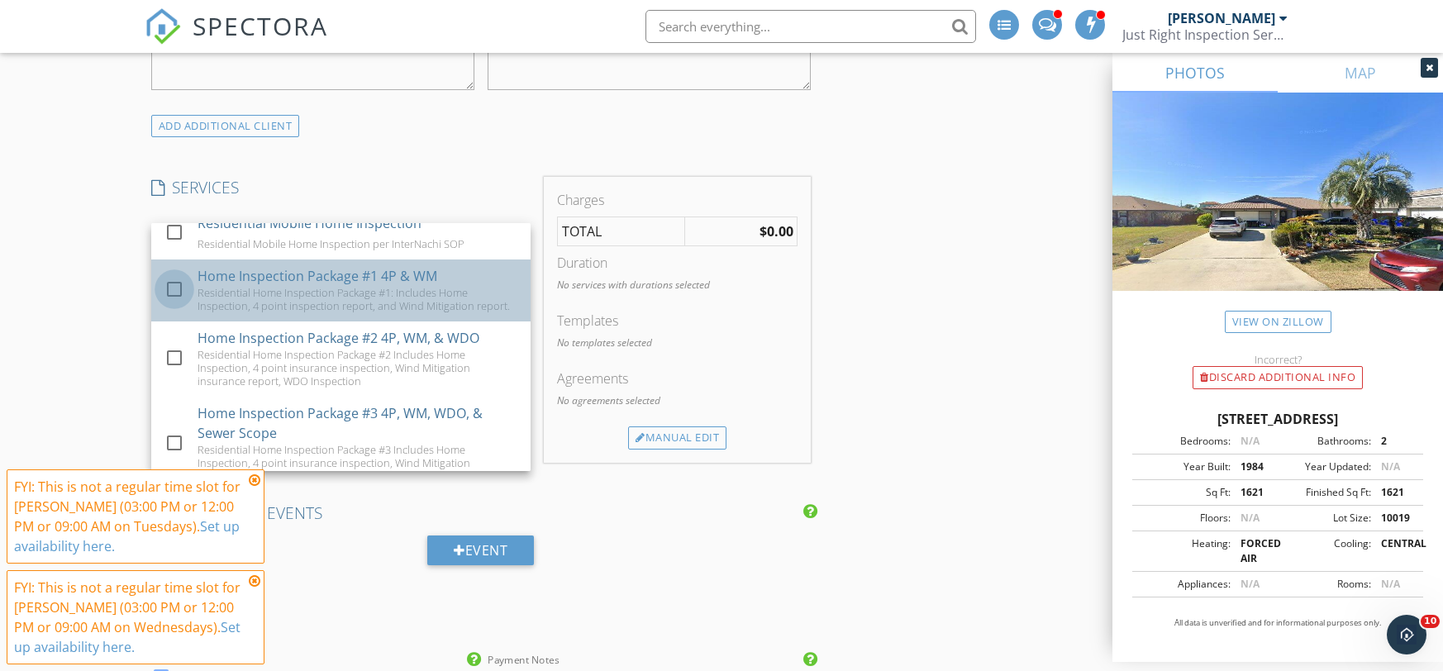
click at [171, 286] on div at bounding box center [174, 289] width 28 height 28
checkbox input "true"
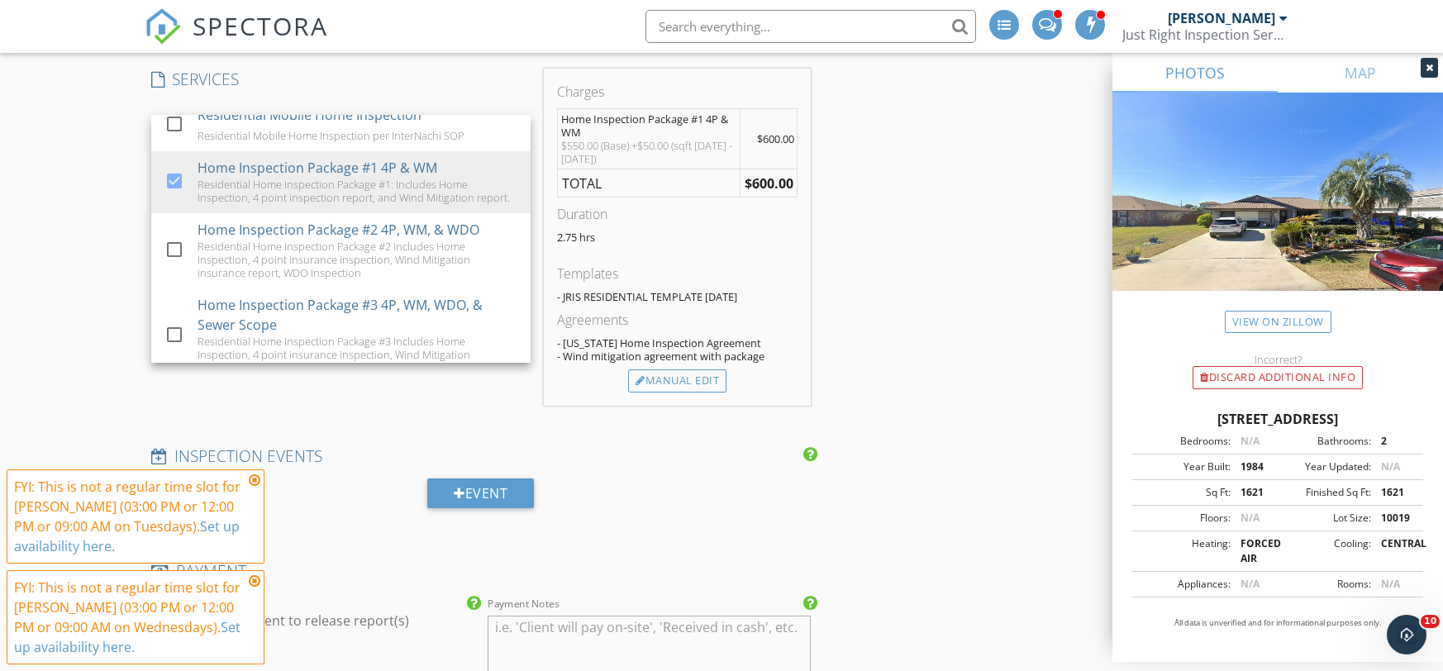
scroll to position [1284, 0]
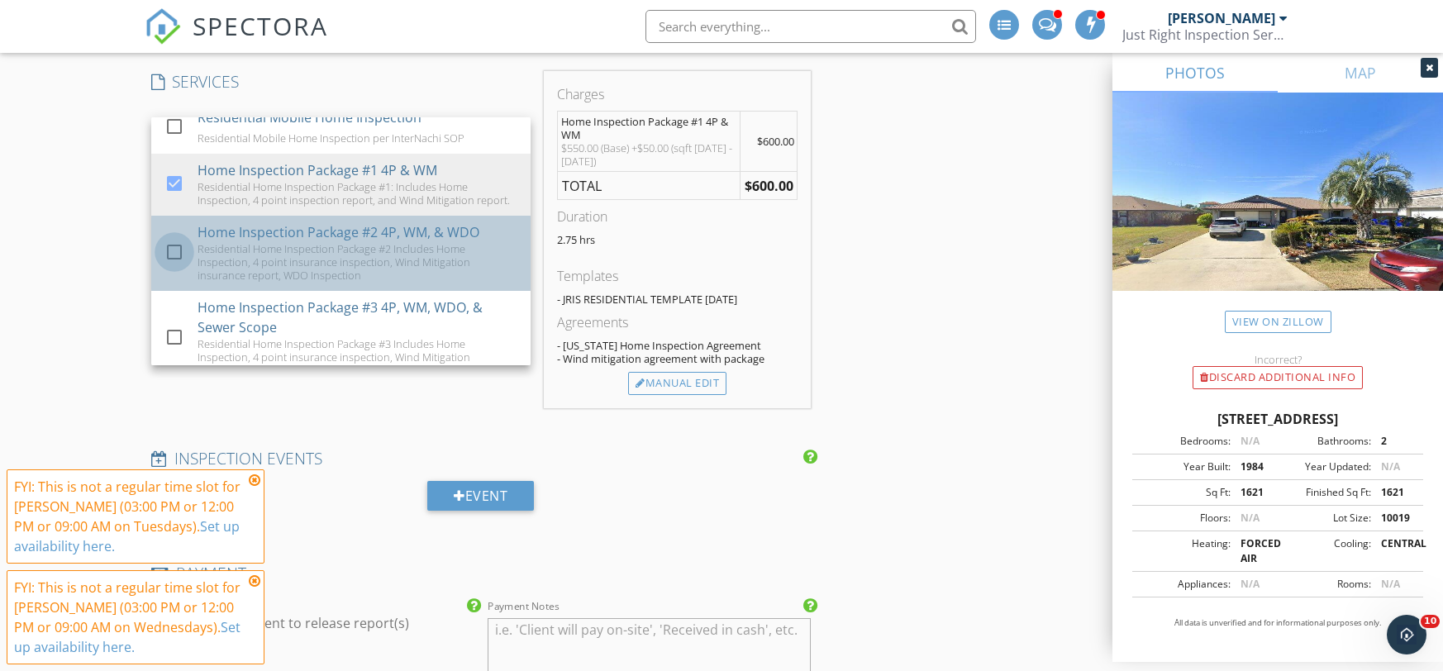
click at [174, 245] on div at bounding box center [174, 252] width 28 height 28
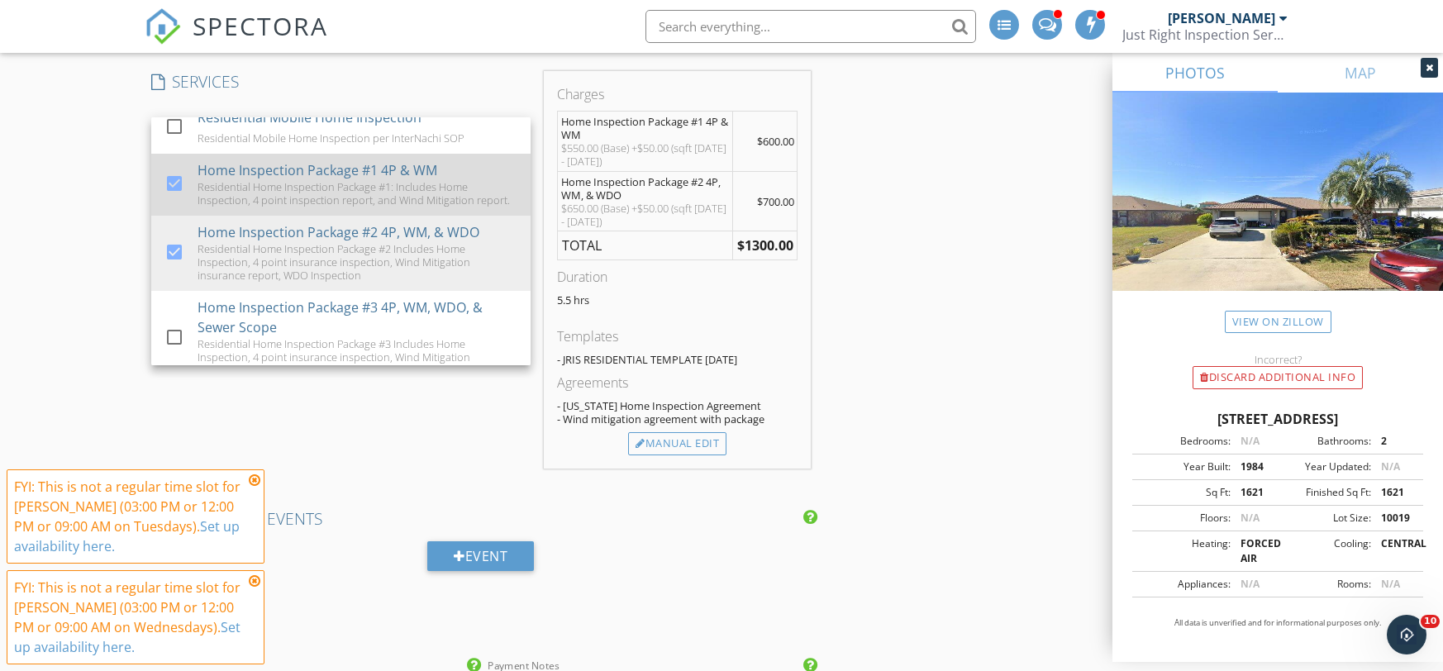
click at [171, 183] on div at bounding box center [174, 183] width 28 height 28
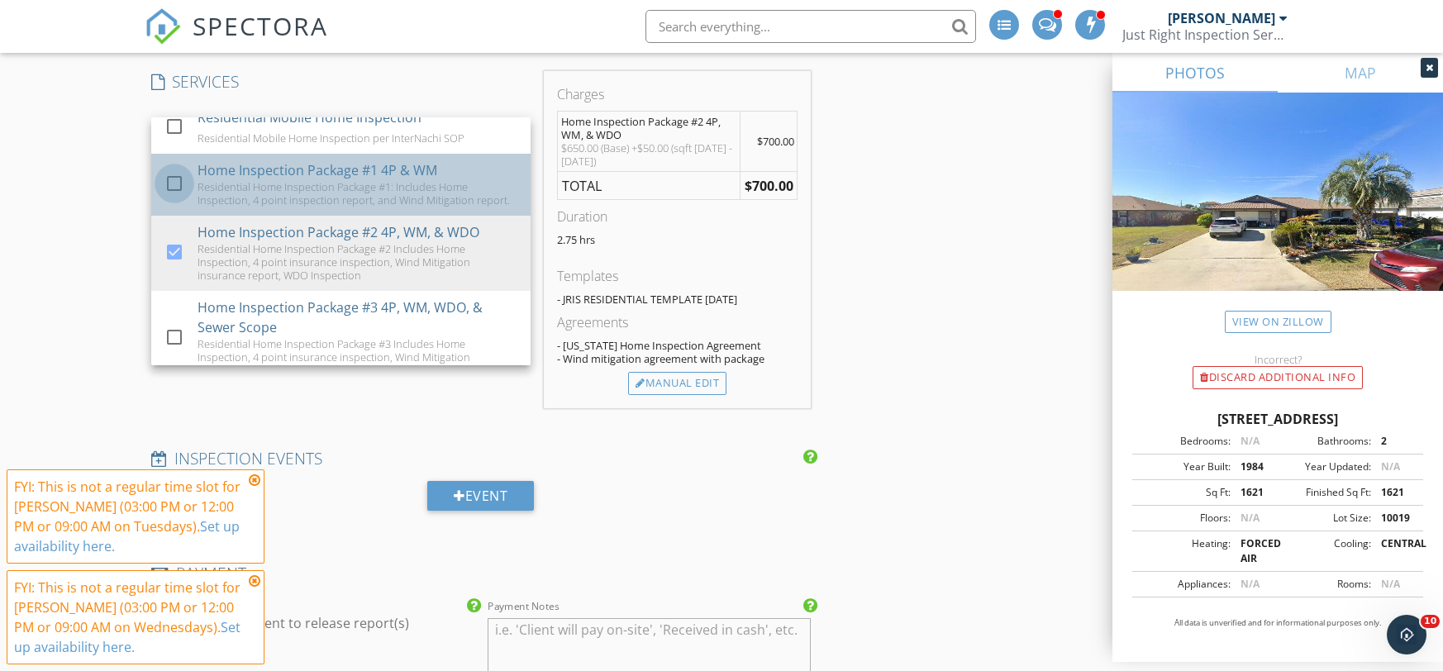
click at [179, 185] on div at bounding box center [174, 183] width 28 height 28
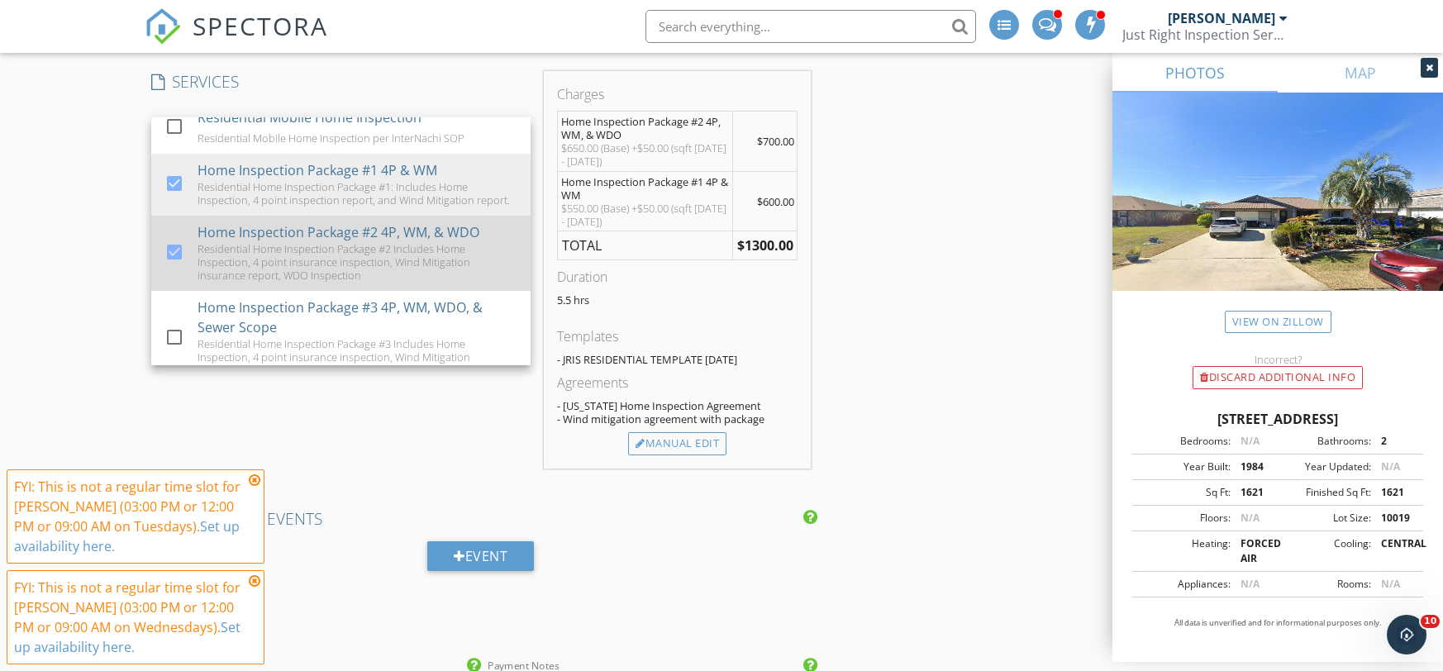
click at [179, 236] on div "check_box" at bounding box center [177, 253] width 26 height 37
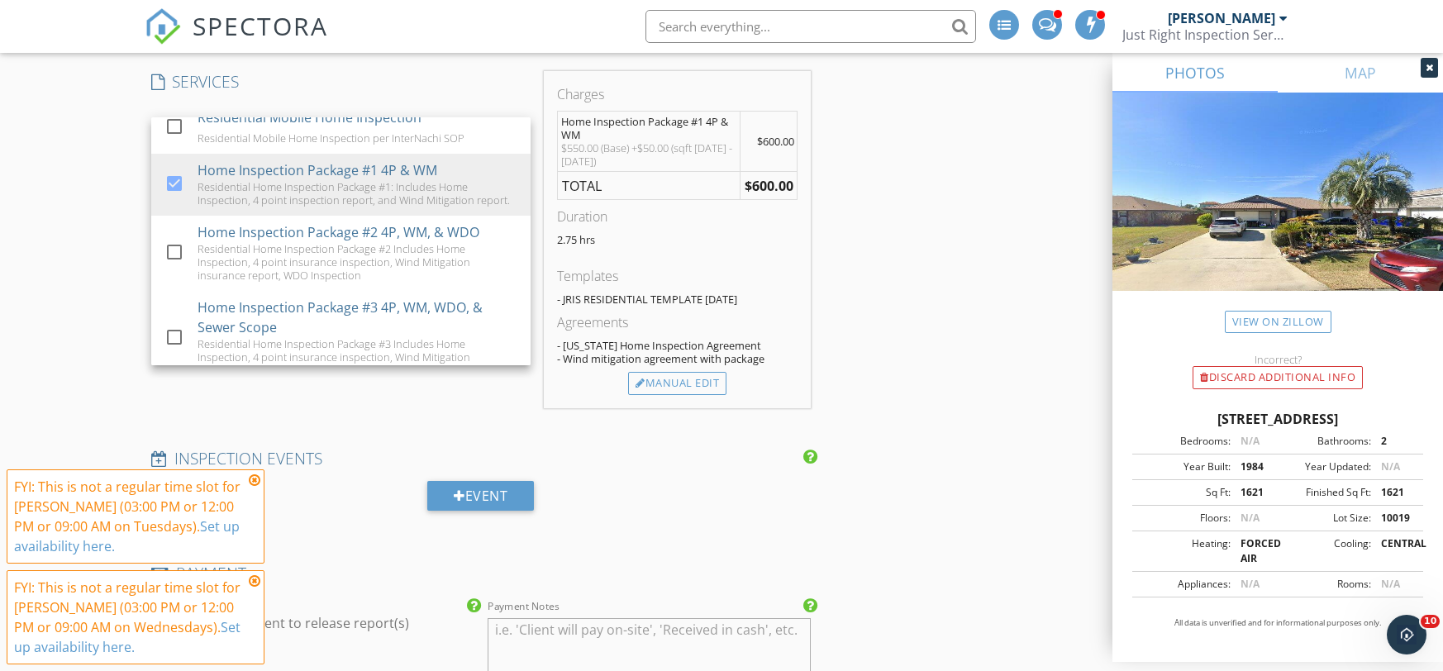
click at [147, 320] on div "SERVICES check_box_outline_blank Residential Home Inspection Residential Home I…" at bounding box center [341, 239] width 393 height 337
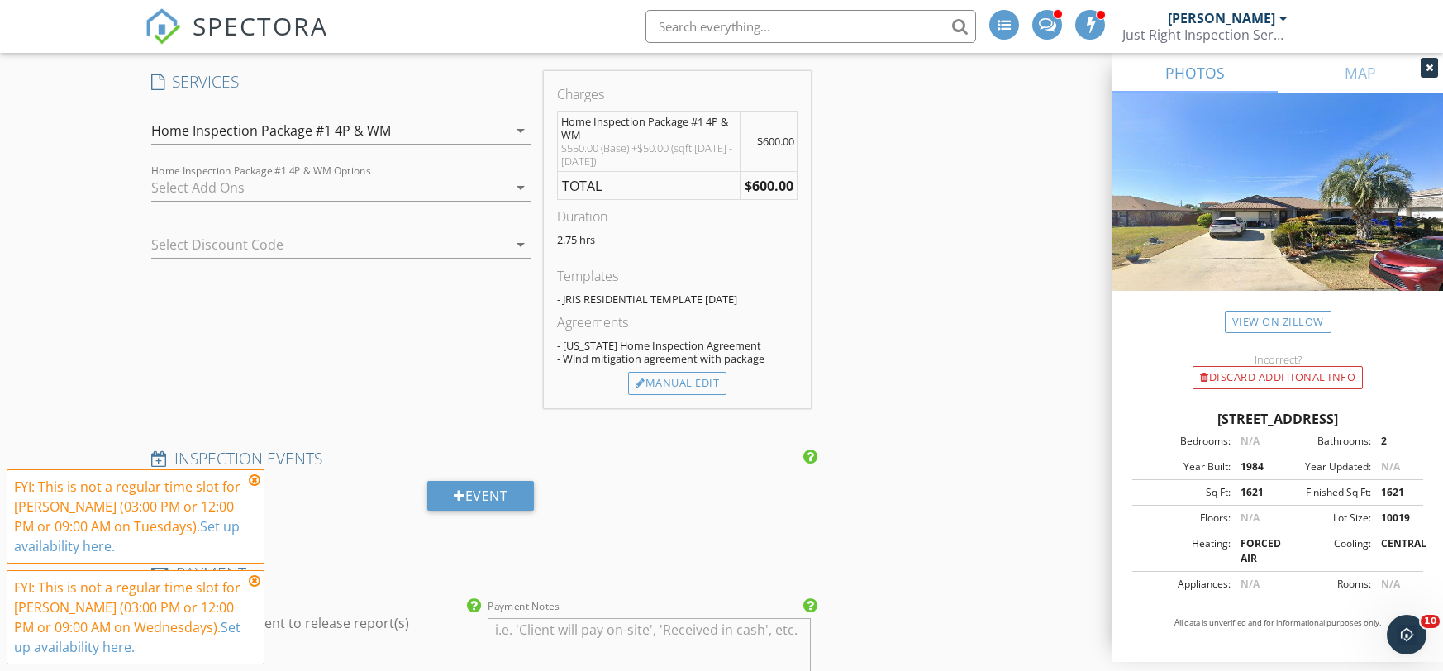
click at [207, 194] on div at bounding box center [329, 187] width 356 height 26
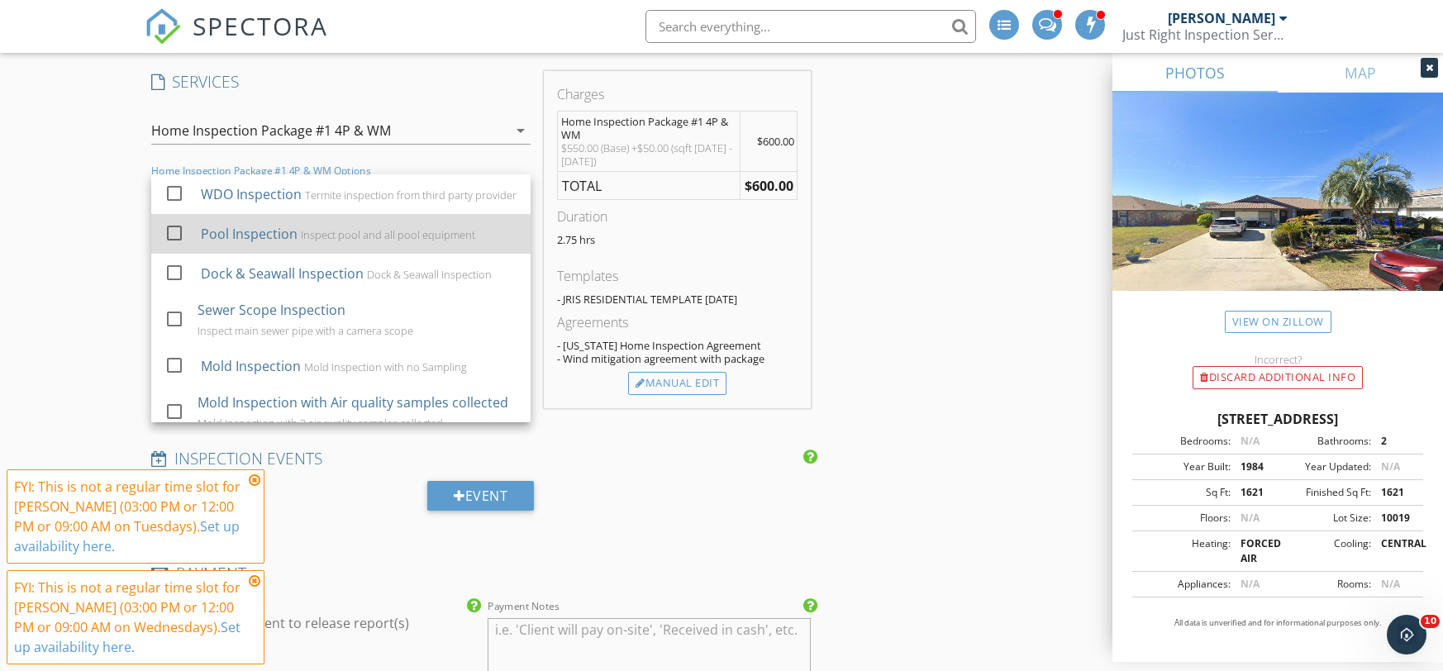
click at [176, 236] on div at bounding box center [174, 233] width 28 height 28
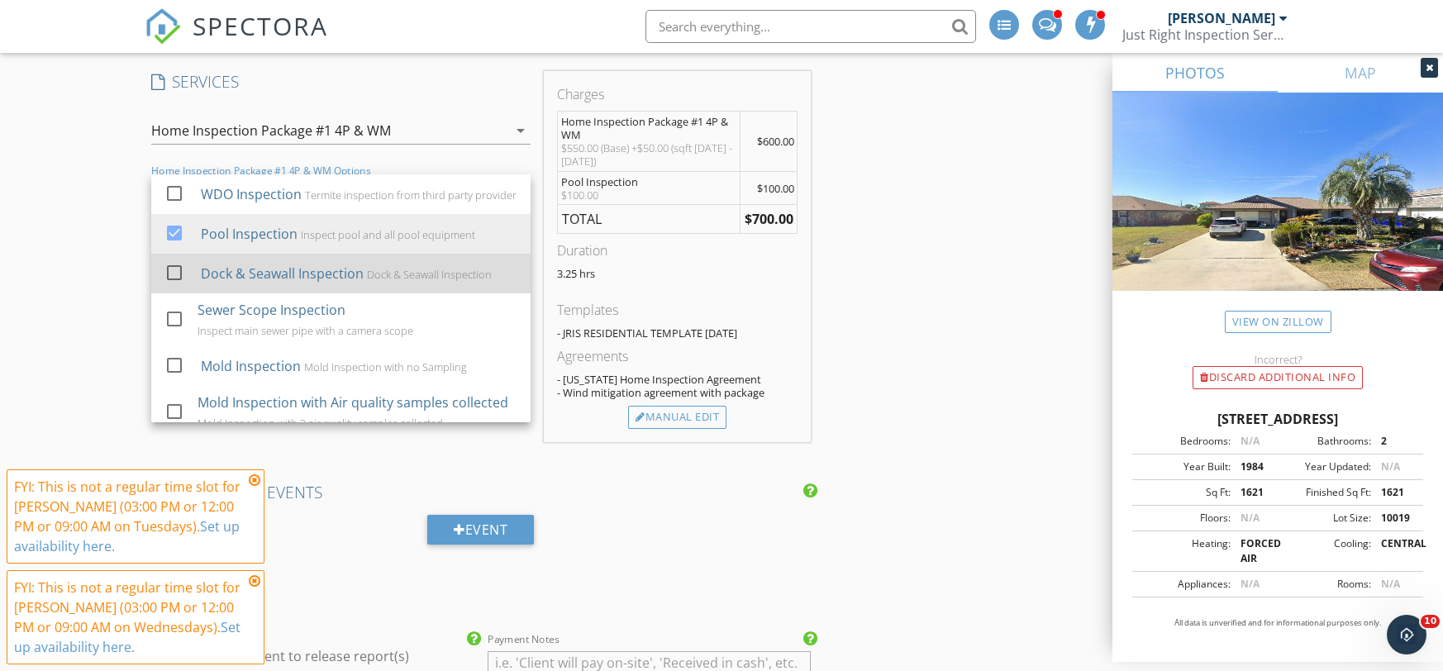
click at [175, 269] on div at bounding box center [174, 273] width 28 height 28
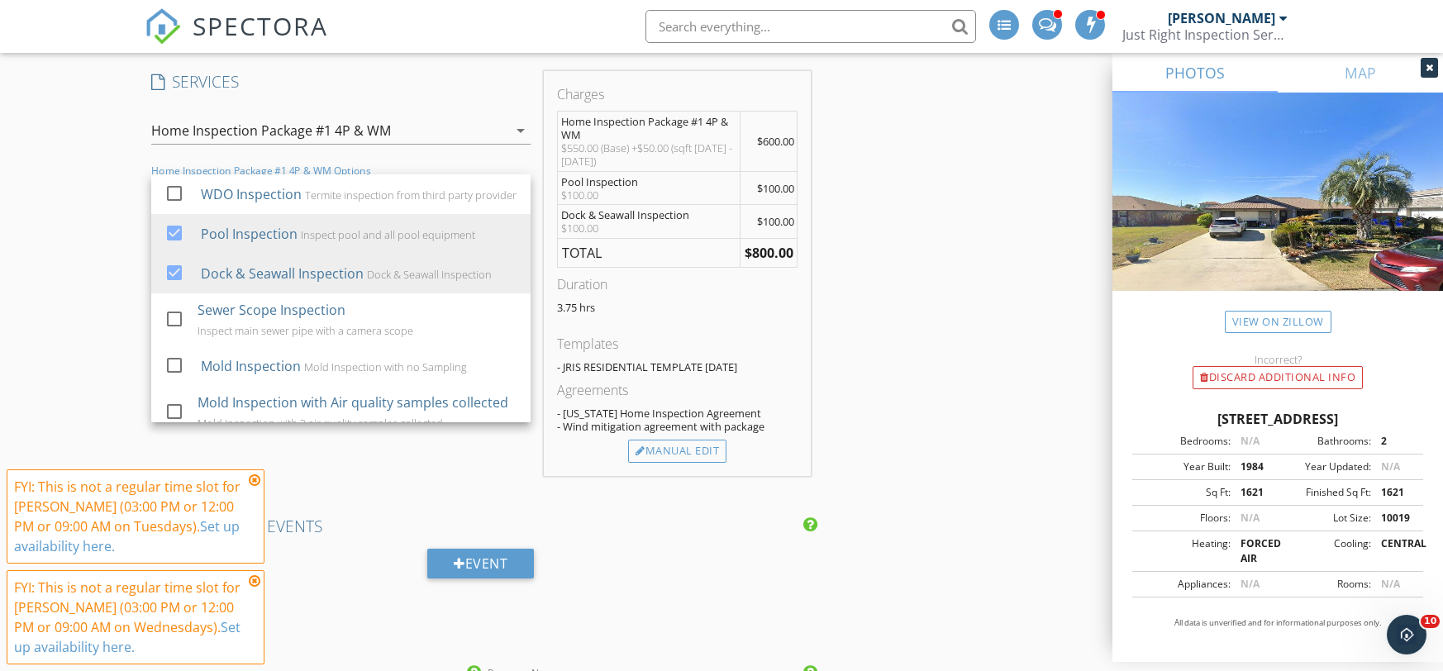
click at [115, 273] on div "New Inspection Click here to use the New Order Form INSPECTOR(S) check_box Greg…" at bounding box center [721, 481] width 1443 height 3336
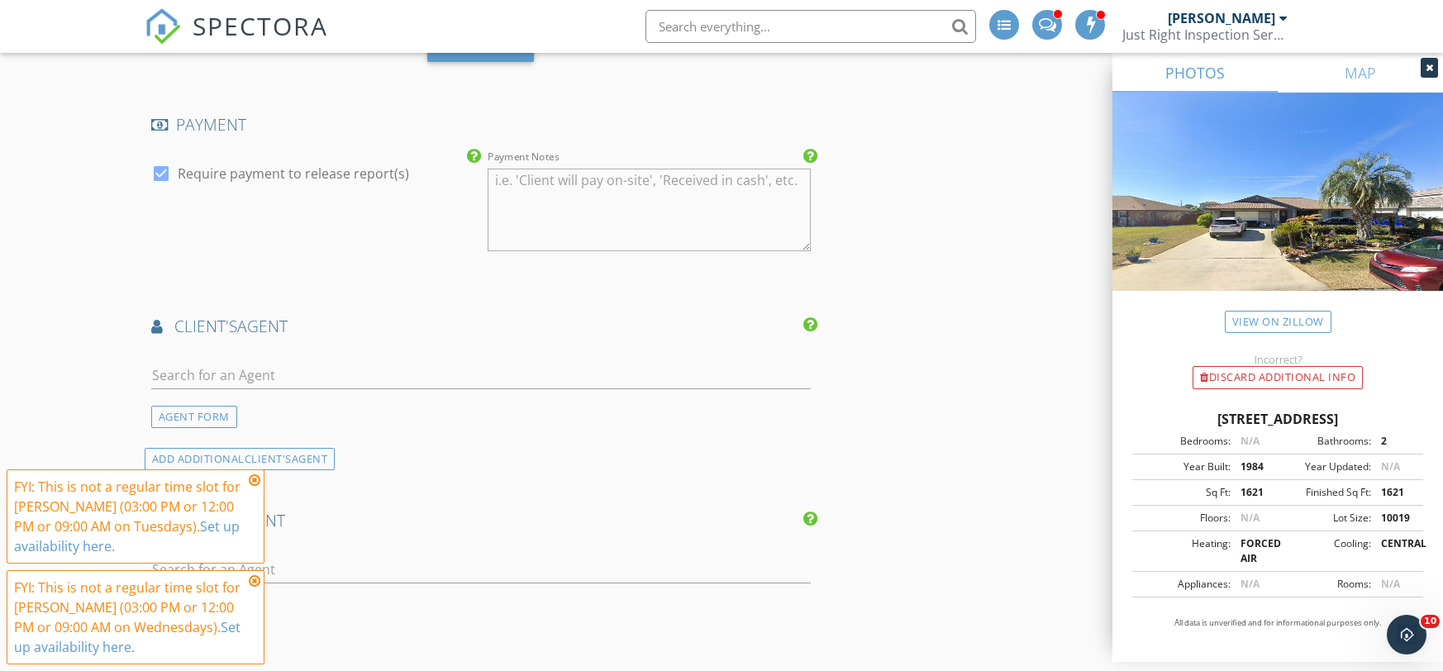
scroll to position [1819, 0]
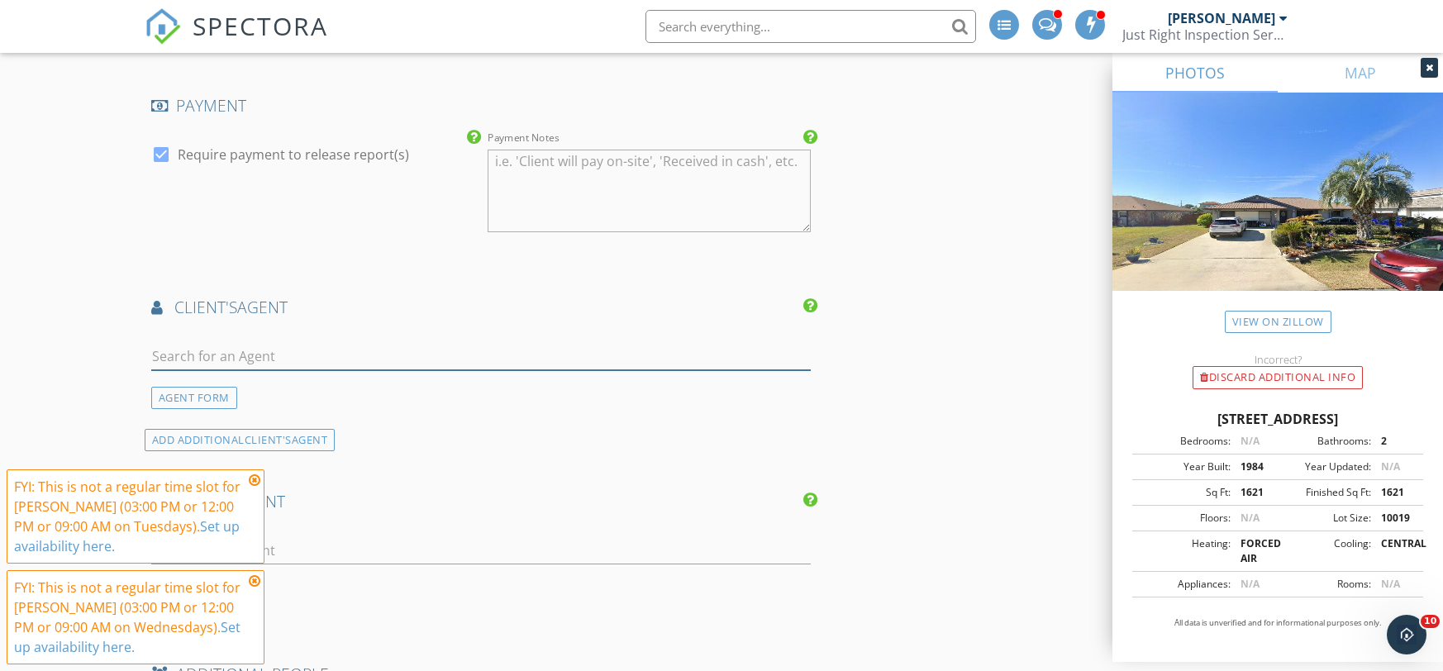
click at [283, 349] on input "text" at bounding box center [481, 356] width 660 height 27
type input "bruce"
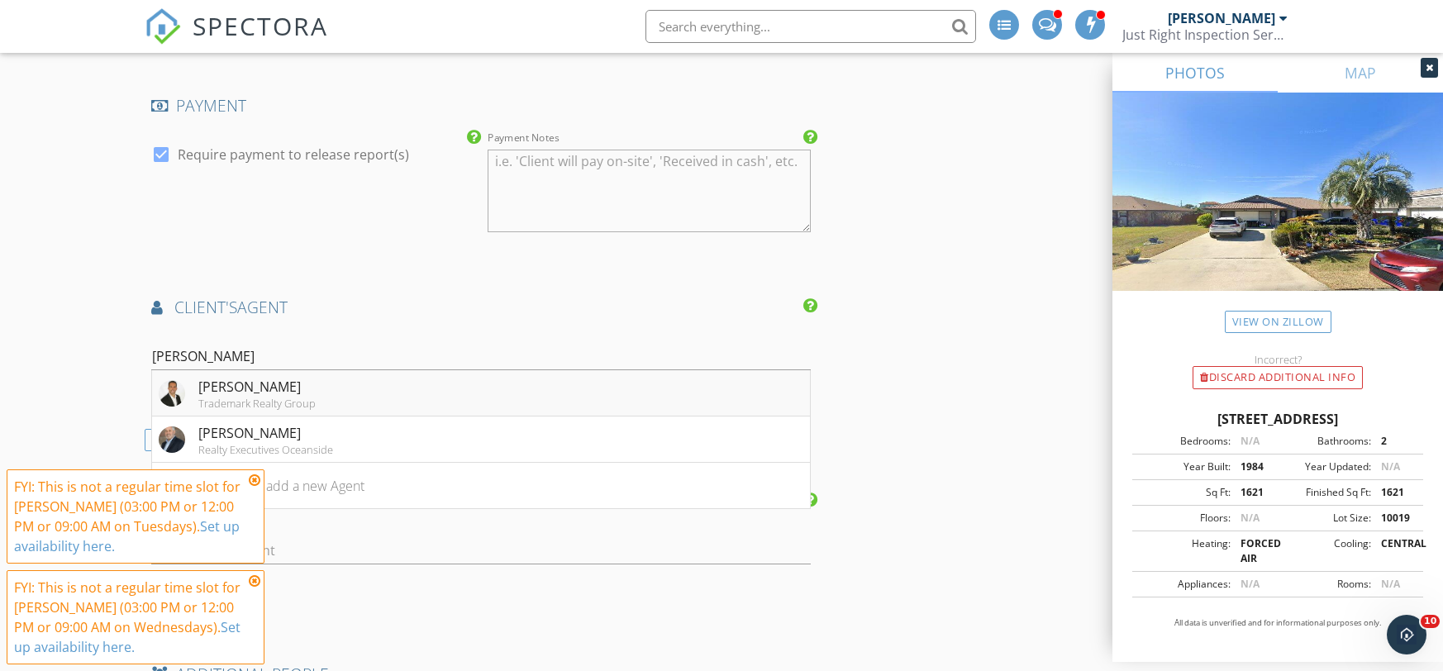
click at [282, 389] on div "Bruce Garrison" at bounding box center [256, 387] width 117 height 20
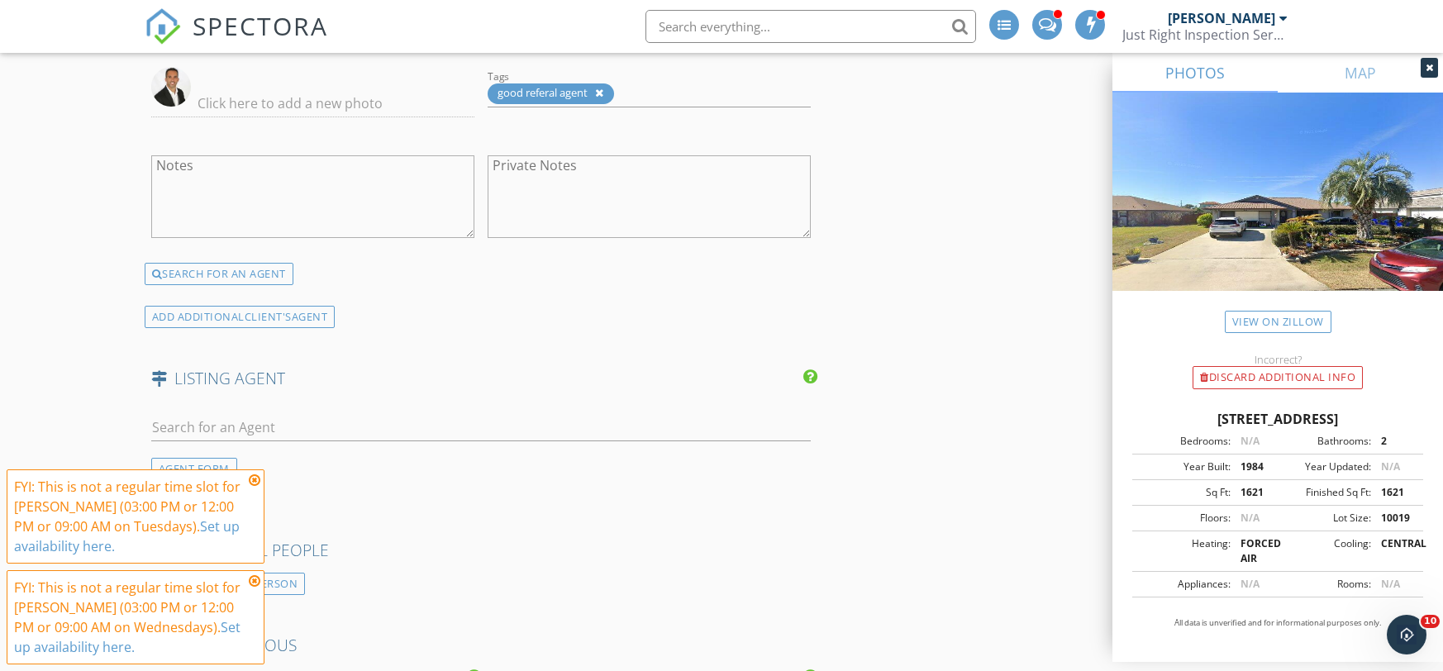
scroll to position [2304, 0]
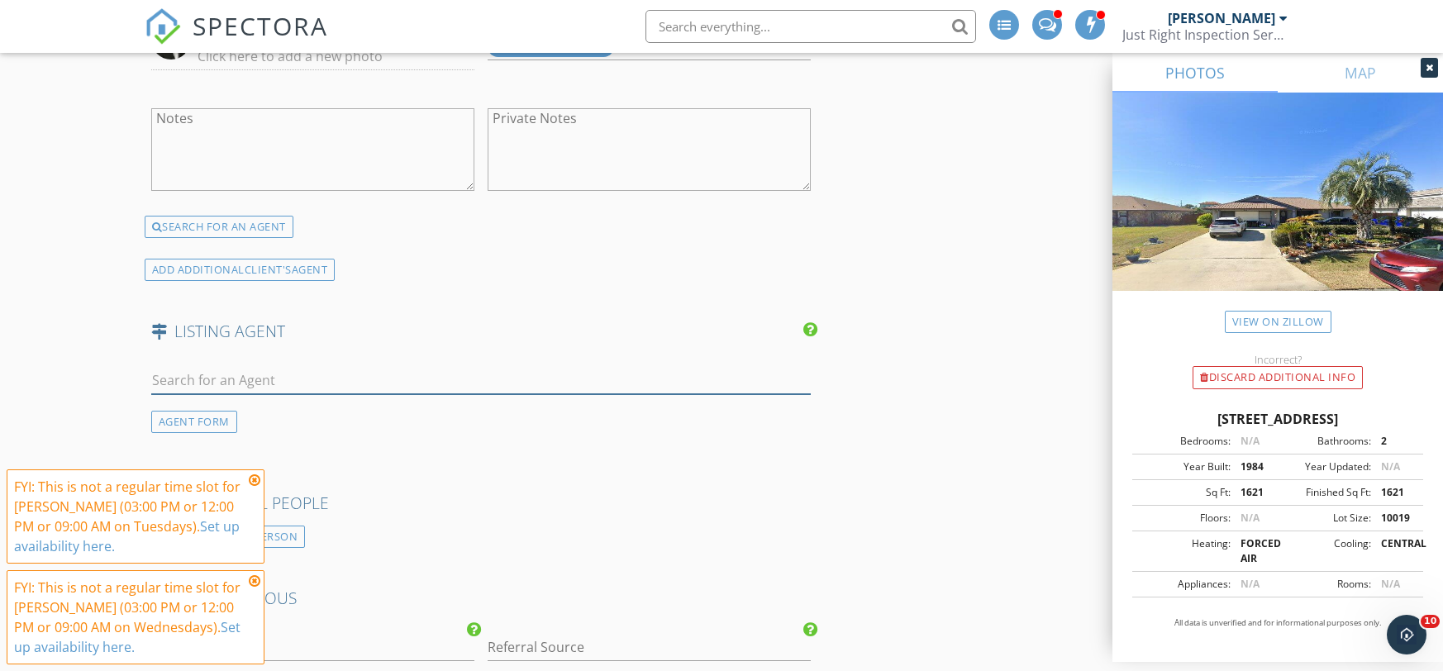
click at [263, 373] on input "text" at bounding box center [481, 380] width 660 height 27
type input "julie"
click at [303, 415] on li "Julie Sabine Realty Exchange LLC" at bounding box center [481, 417] width 659 height 46
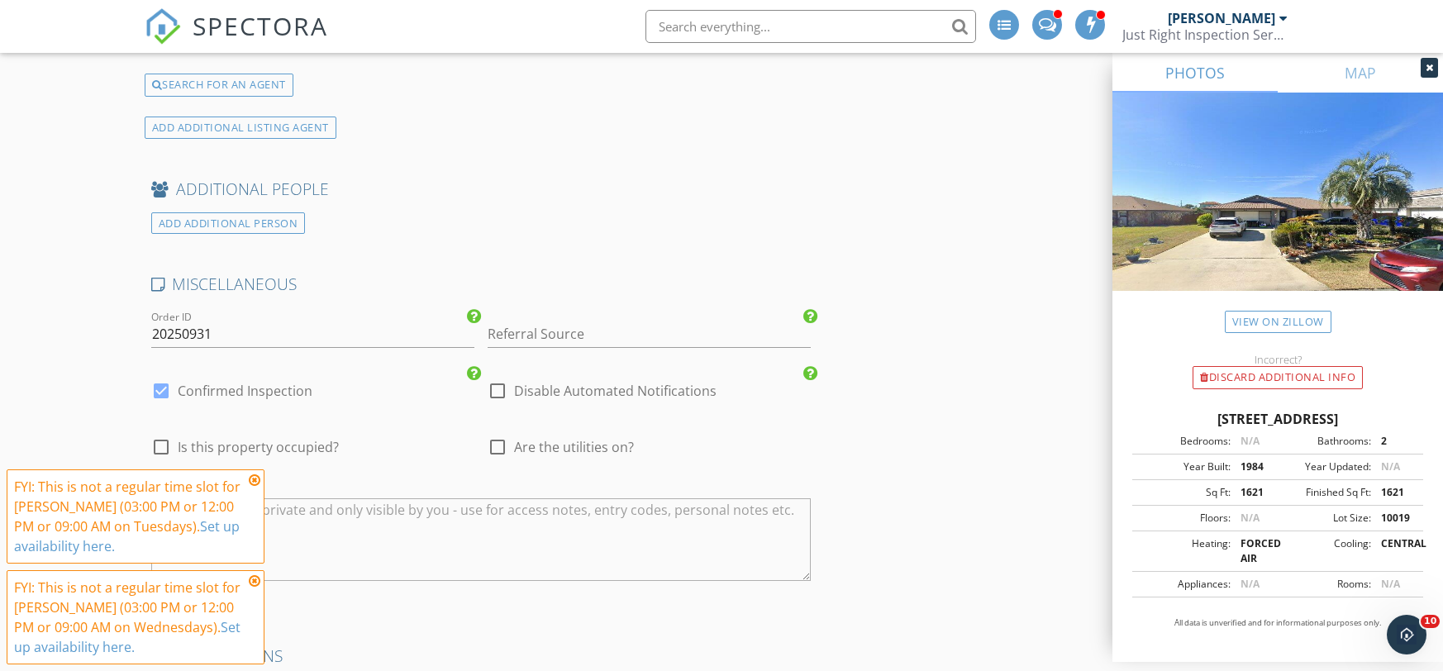
scroll to position [2957, 0]
drag, startPoint x: 292, startPoint y: 327, endPoint x: 179, endPoint y: 339, distance: 113.8
click at [179, 339] on input "20250931" at bounding box center [312, 331] width 323 height 27
type input "20251001A [PERSON_NAME]"
click at [518, 336] on input "Referral Source" at bounding box center [649, 331] width 323 height 27
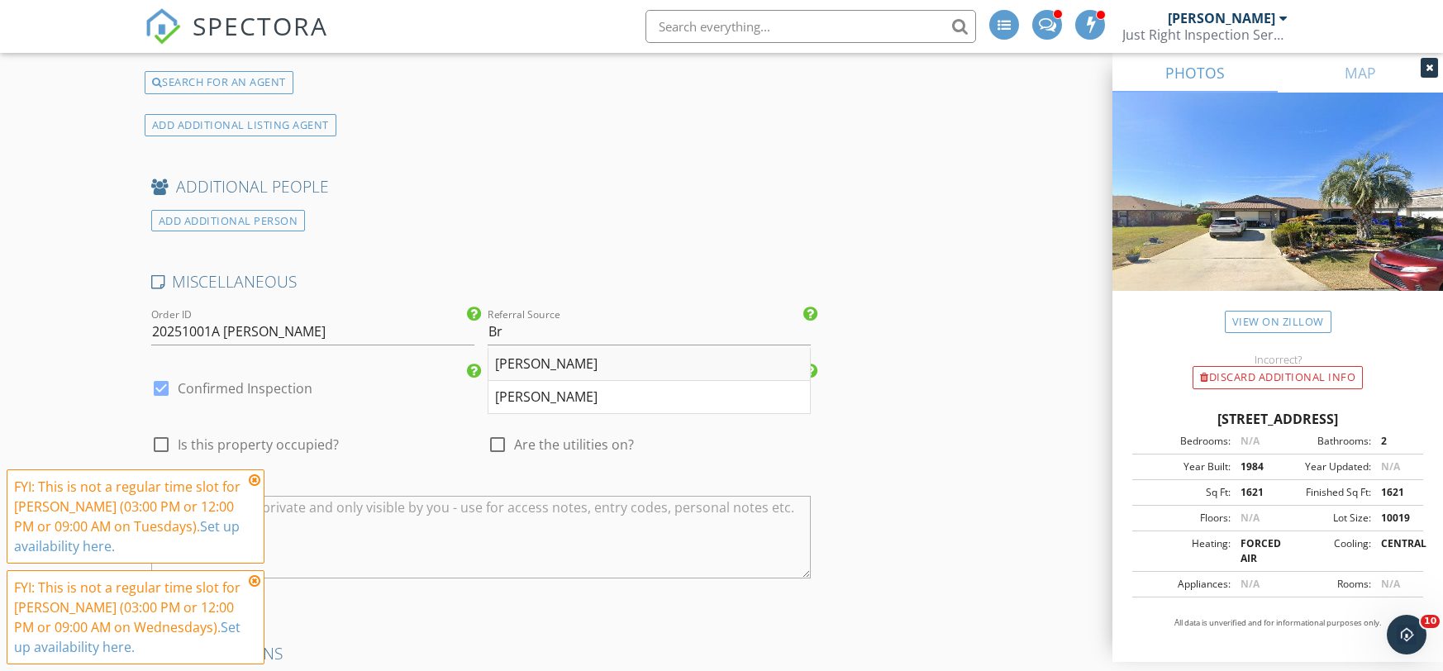
click at [552, 369] on div "Bruce Garrison" at bounding box center [649, 364] width 322 height 33
type input "Bruce Garrison"
click at [503, 443] on div at bounding box center [498, 445] width 28 height 28
checkbox input "true"
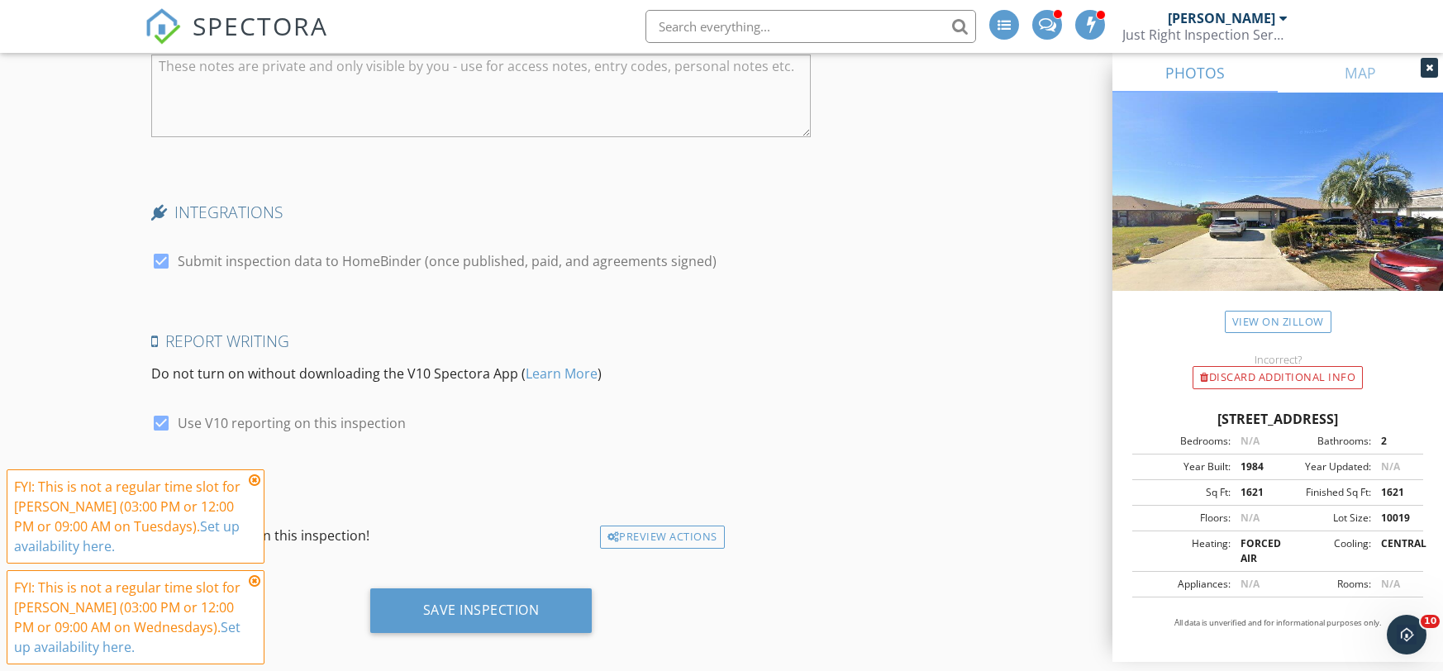
scroll to position [3414, 0]
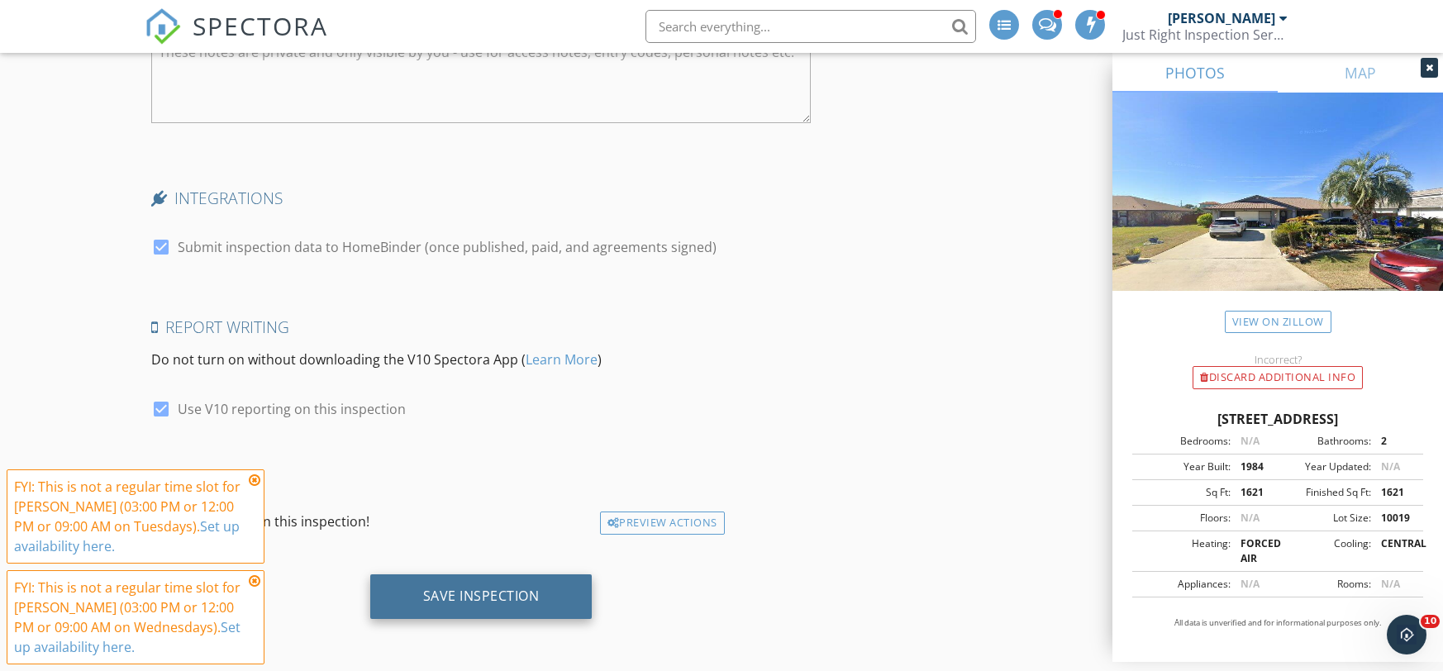
drag, startPoint x: 471, startPoint y: 598, endPoint x: 565, endPoint y: 577, distance: 96.6
click at [471, 598] on div "Save Inspection" at bounding box center [481, 596] width 117 height 17
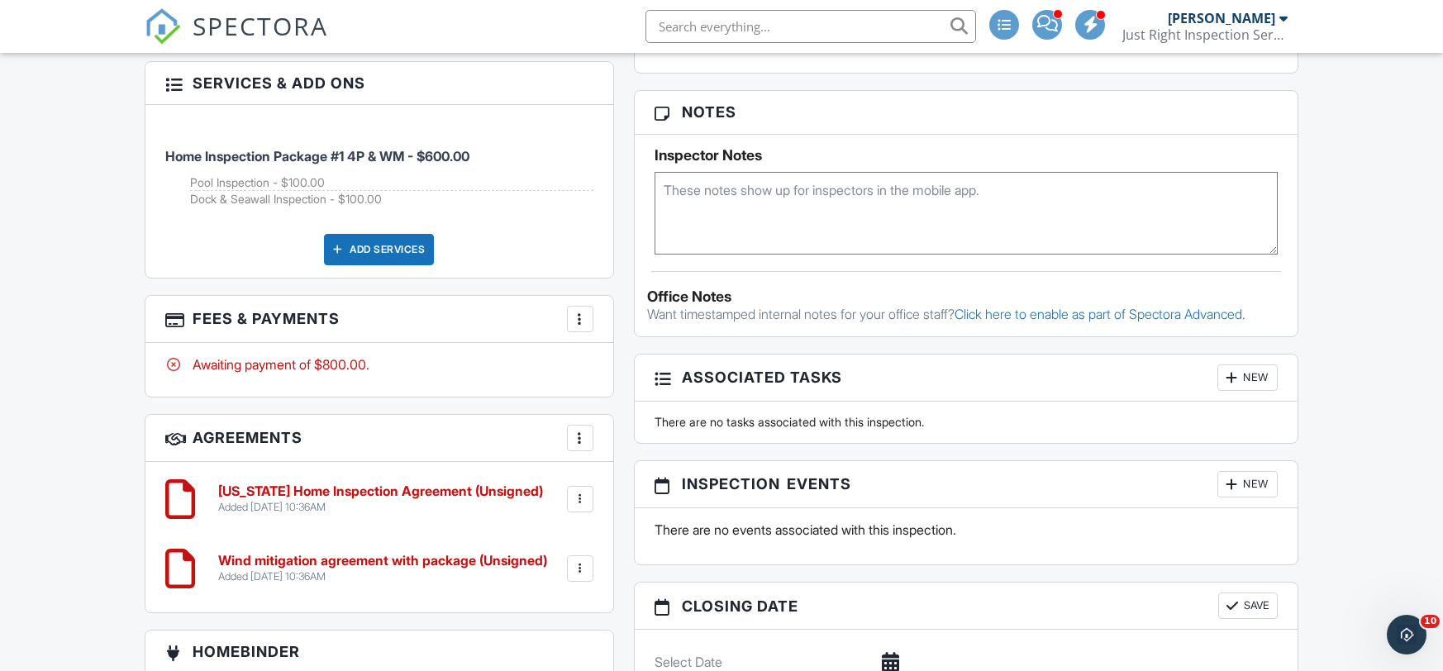
scroll to position [1009, 0]
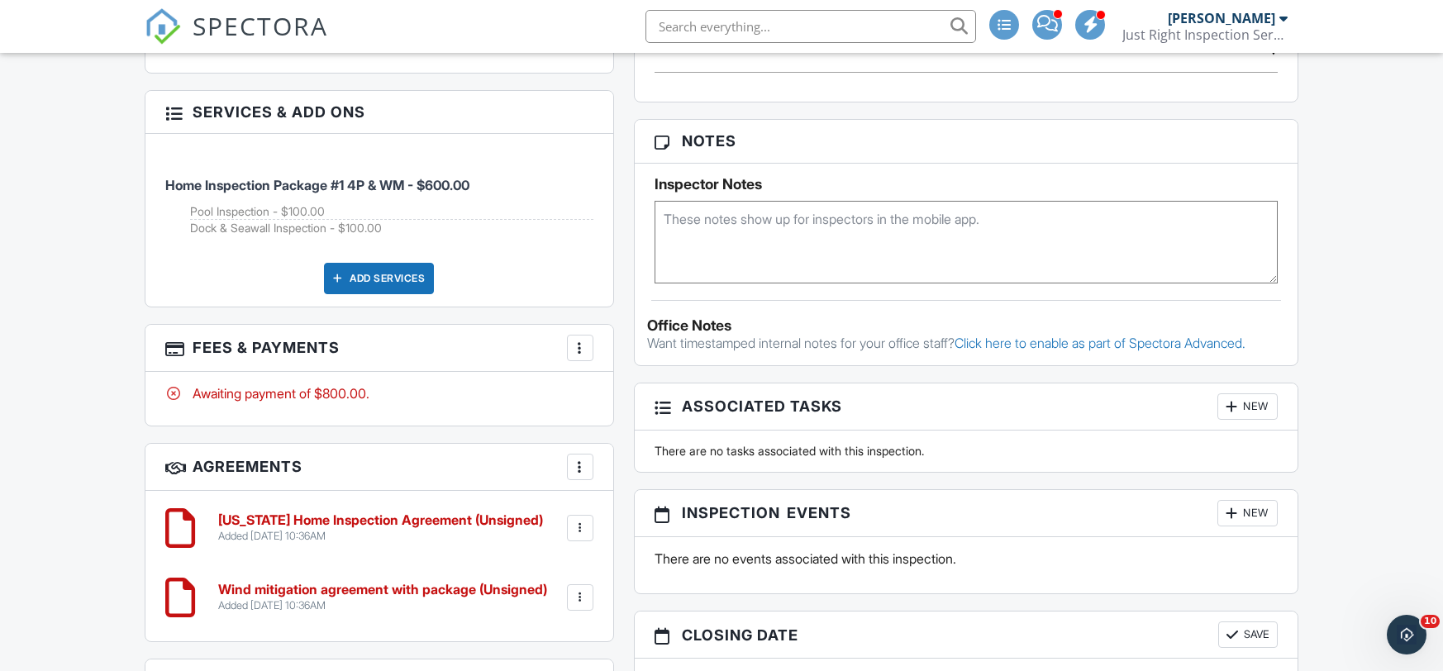
click at [585, 345] on div at bounding box center [580, 348] width 17 height 17
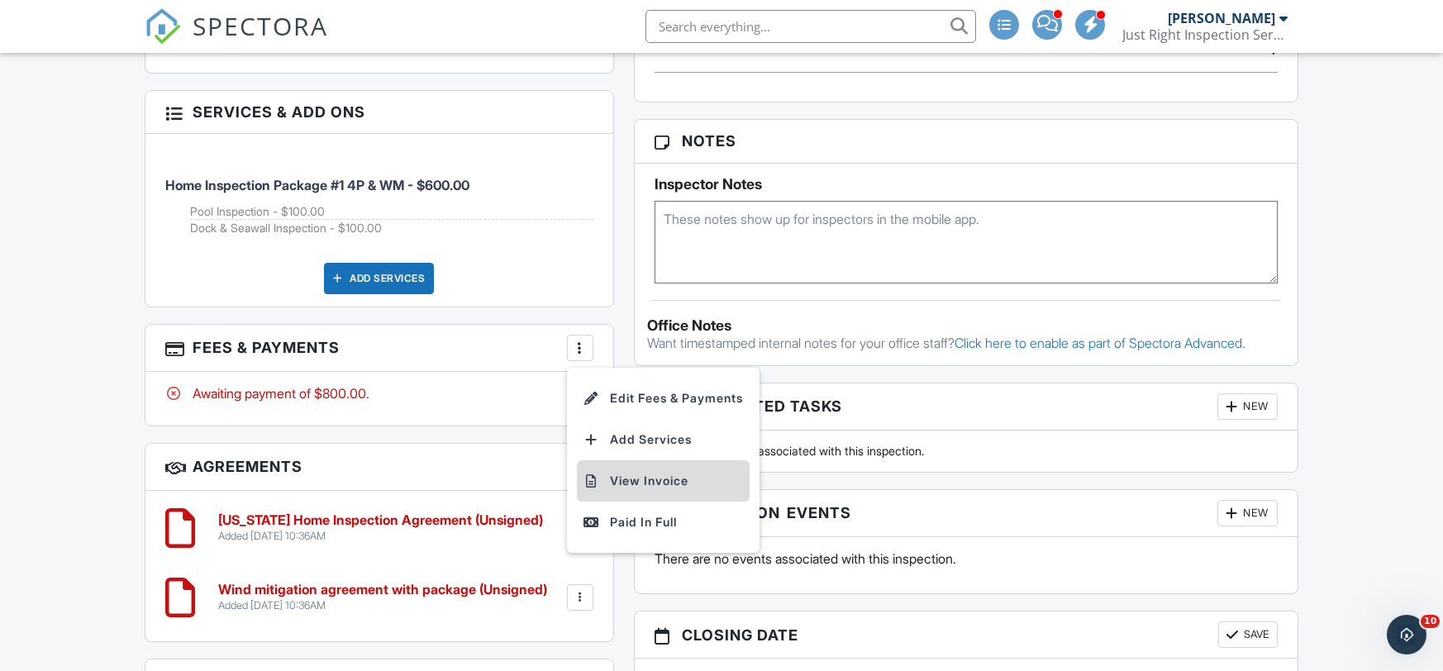
click at [649, 476] on li "View Invoice" at bounding box center [663, 480] width 173 height 41
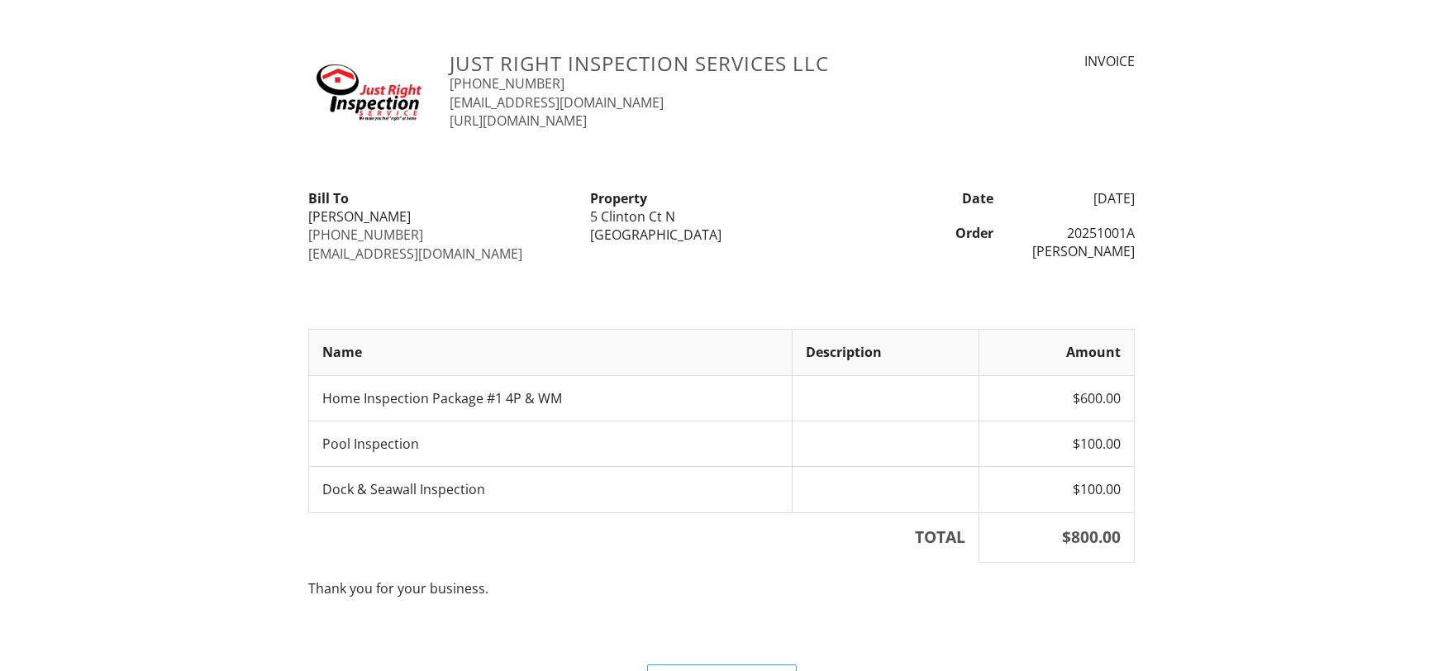
drag, startPoint x: 1067, startPoint y: 229, endPoint x: 1132, endPoint y: 249, distance: 67.5
click at [1132, 249] on div "20251001A [PERSON_NAME]" at bounding box center [1073, 242] width 141 height 37
copy div "20251001A [PERSON_NAME]"
drag, startPoint x: 769, startPoint y: 212, endPoint x: 593, endPoint y: 217, distance: 175.3
click at [593, 217] on div "5 Clinton Ct N" at bounding box center [721, 216] width 262 height 18
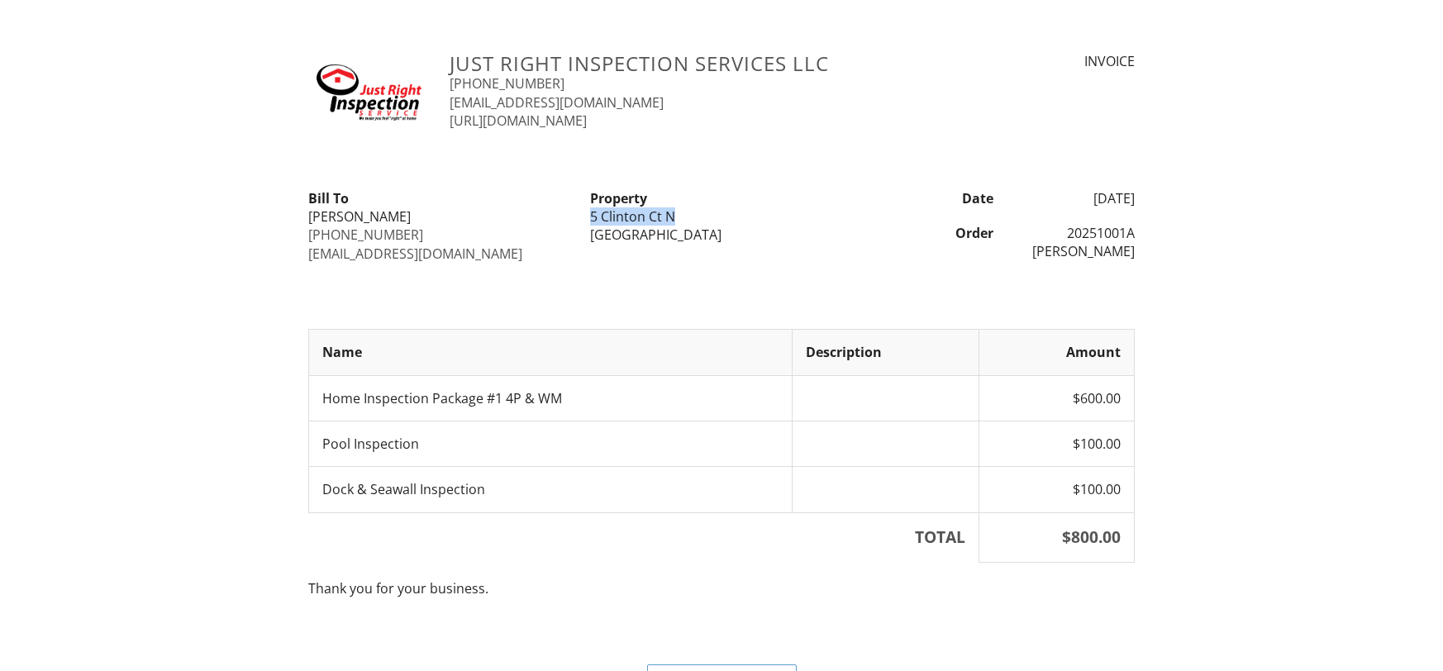
copy div "5 Clinton Ct N"
drag, startPoint x: 521, startPoint y: 250, endPoint x: 321, endPoint y: 259, distance: 200.2
click at [300, 261] on div "[PERSON_NAME] To [PERSON_NAME] [PHONE_NUMBER] [EMAIL_ADDRESS][DOMAIN_NAME]" at bounding box center [439, 226] width 282 height 74
copy link "[EMAIL_ADDRESS][DOMAIN_NAME]"
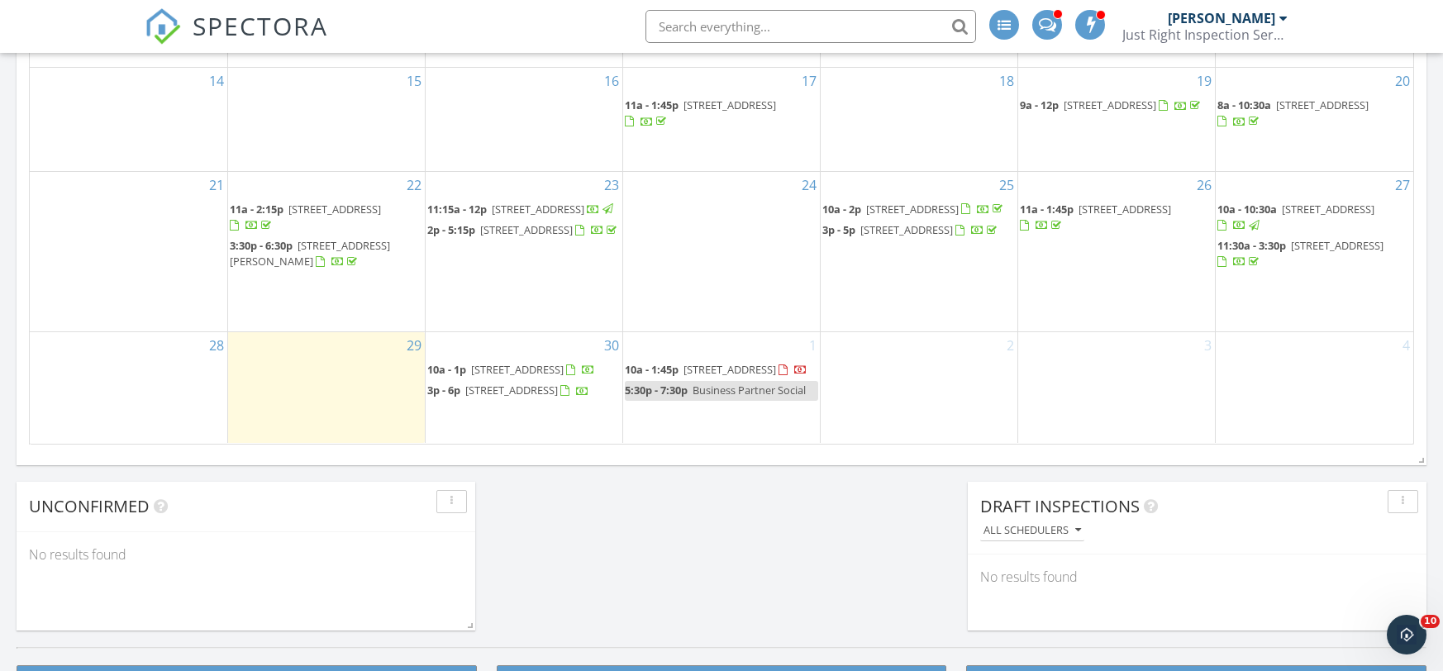
scroll to position [1073, 0]
